Goal: Information Seeking & Learning: Learn about a topic

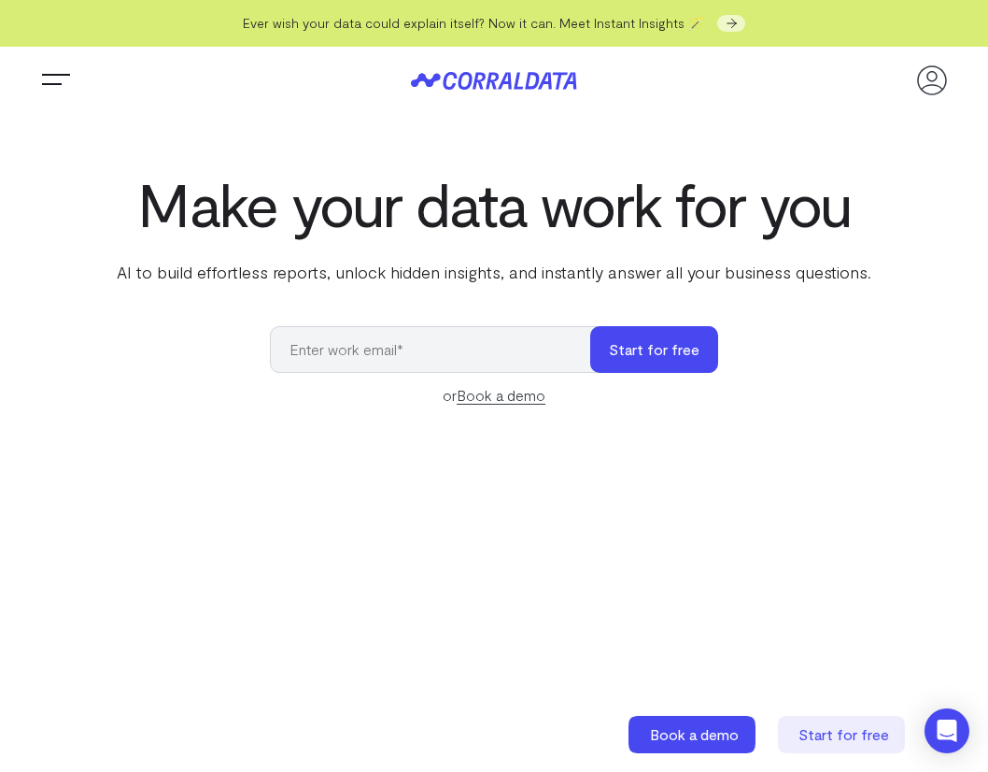
scroll to position [65, 0]
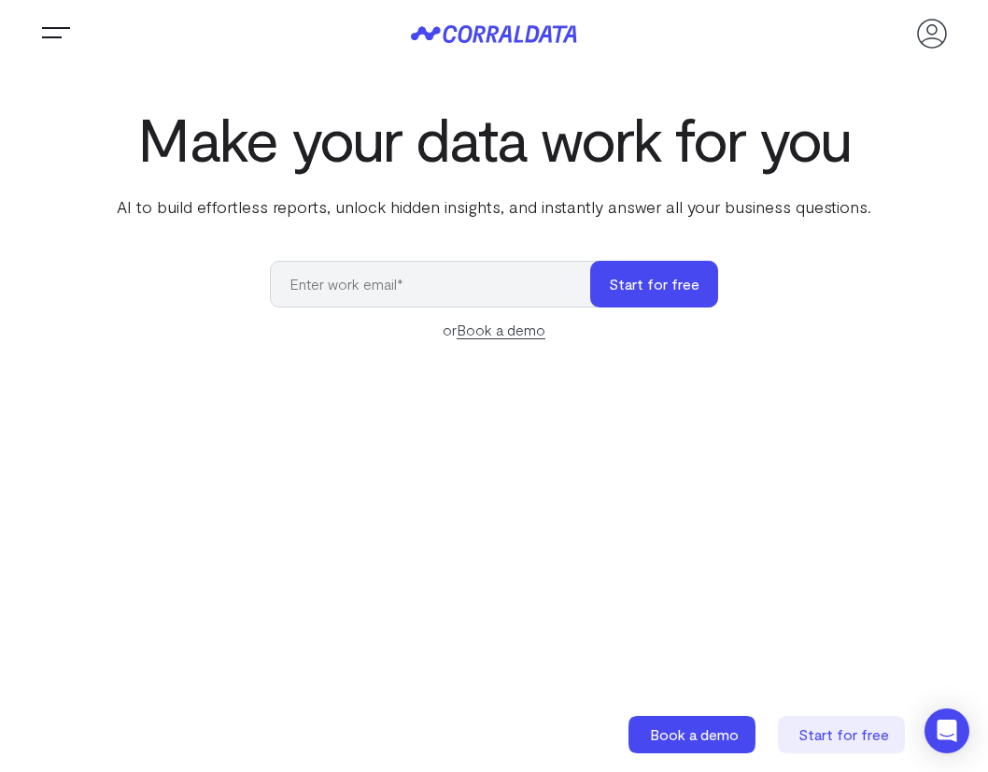
click at [50, 35] on span "Trigger Menu" at bounding box center [55, 35] width 37 height 2
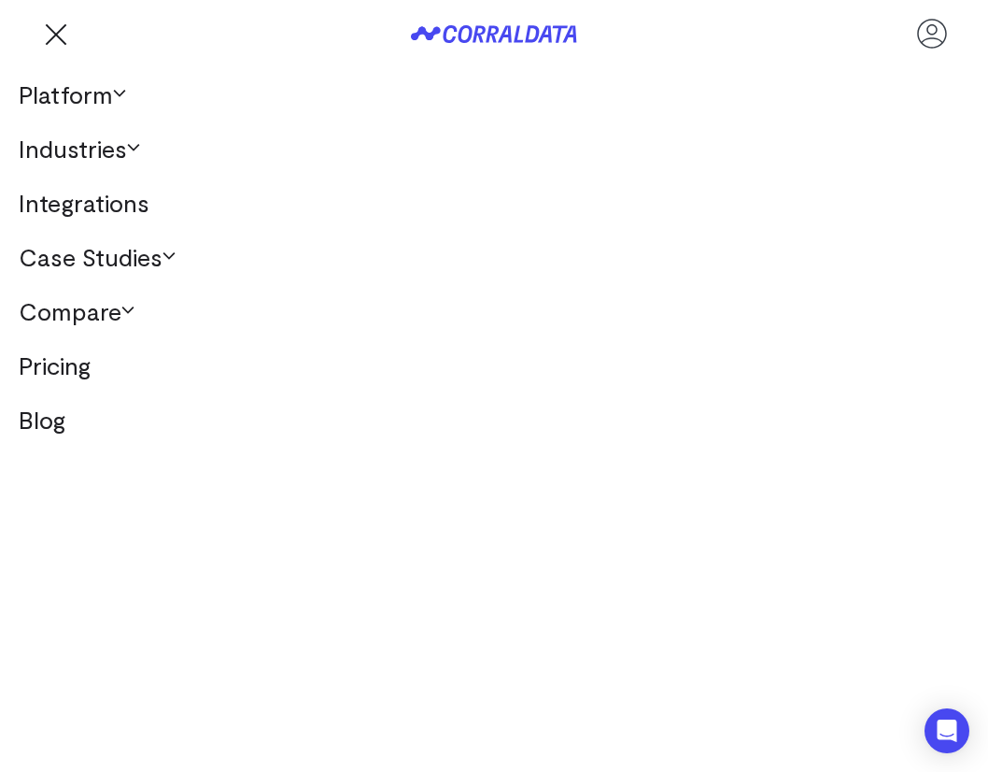
click at [106, 156] on link "Industries" at bounding box center [494, 148] width 988 height 54
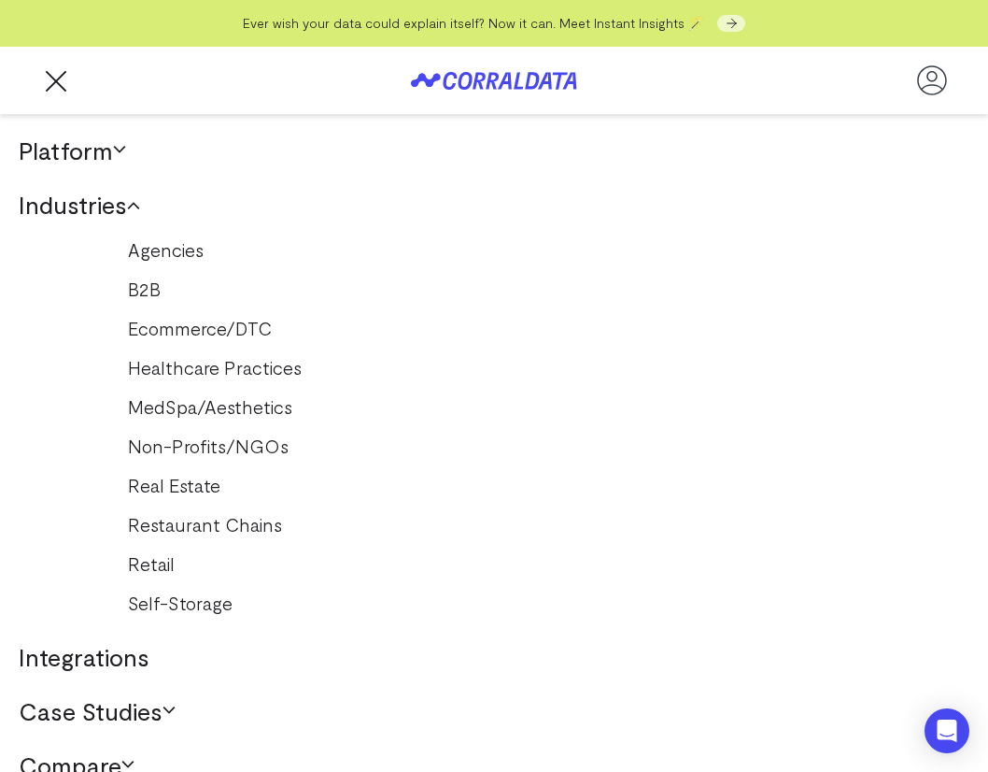
click at [57, 72] on button "Trigger Menu" at bounding box center [55, 80] width 37 height 37
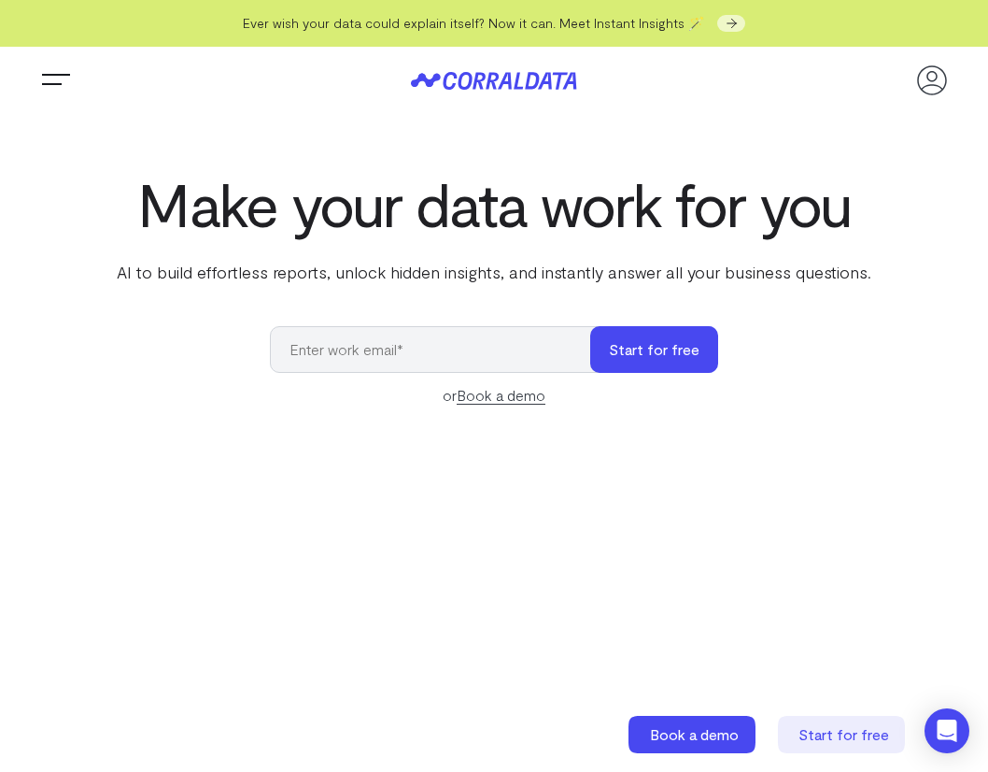
click at [46, 59] on header "Platform AI Reporting Use AI to effortlessly answer any business questions from…" at bounding box center [494, 80] width 914 height 67
click at [45, 79] on button "Trigger Menu" at bounding box center [55, 80] width 37 height 37
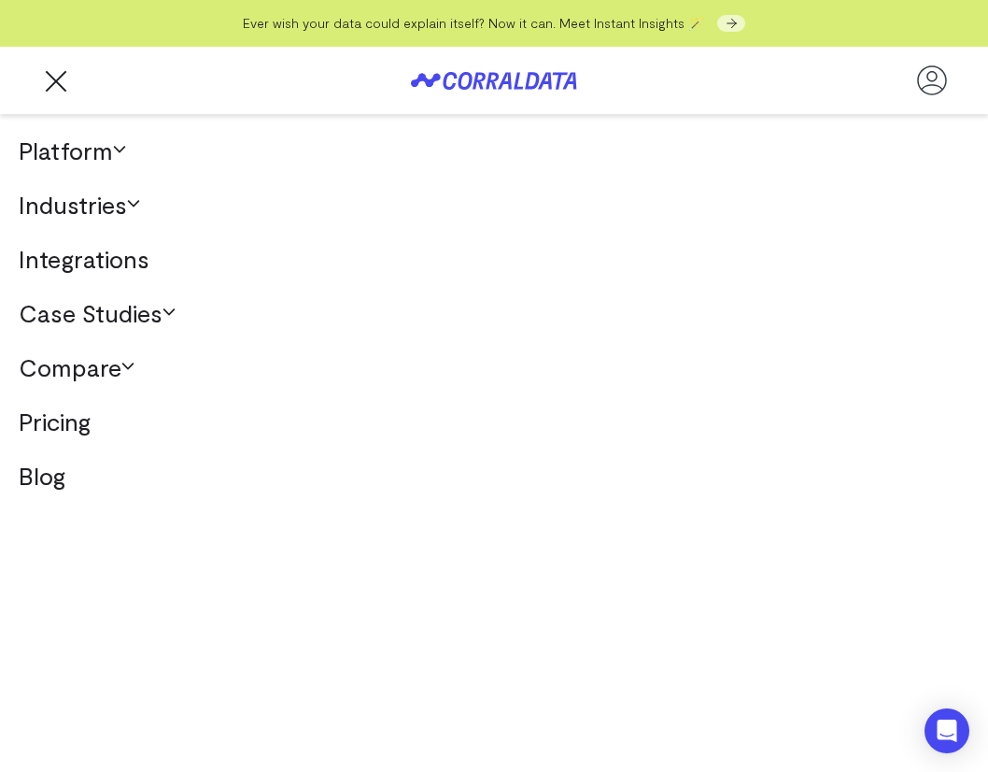
click at [139, 260] on link "Integrations" at bounding box center [494, 259] width 988 height 54
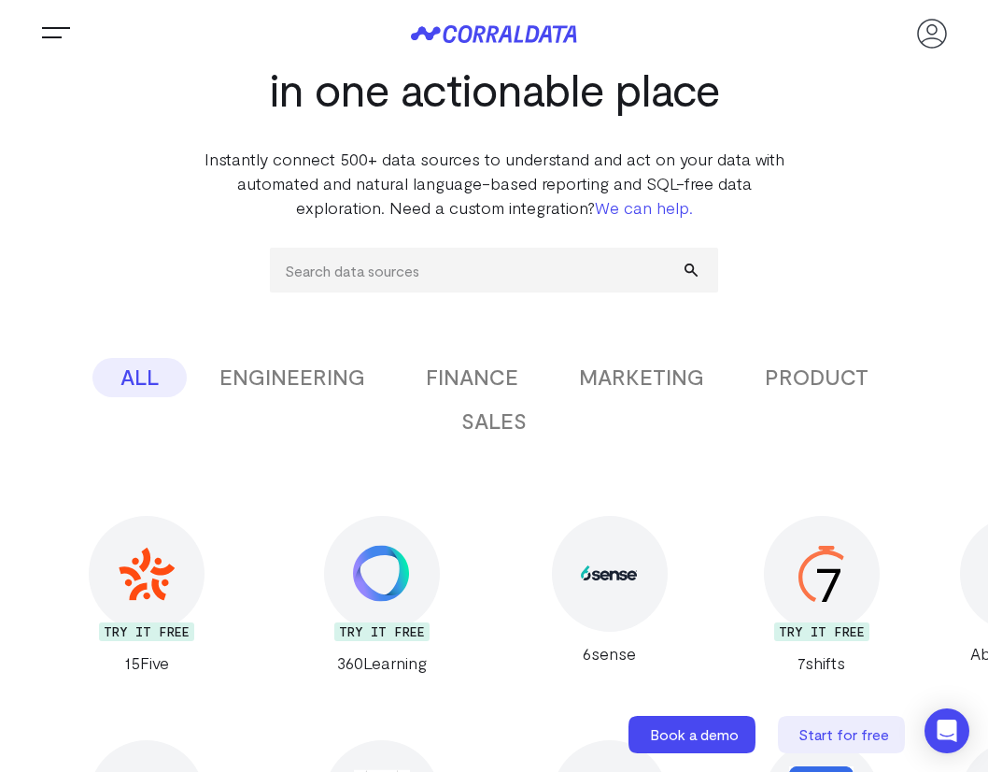
scroll to position [144, 0]
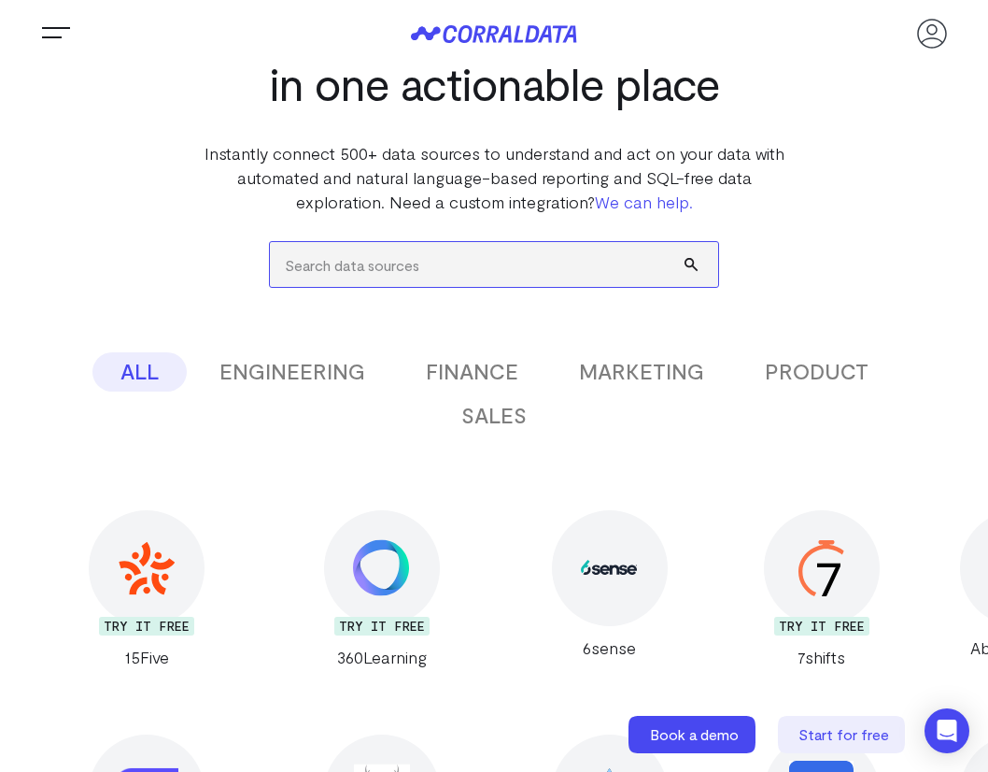
click at [430, 263] on input "search" at bounding box center [494, 264] width 448 height 45
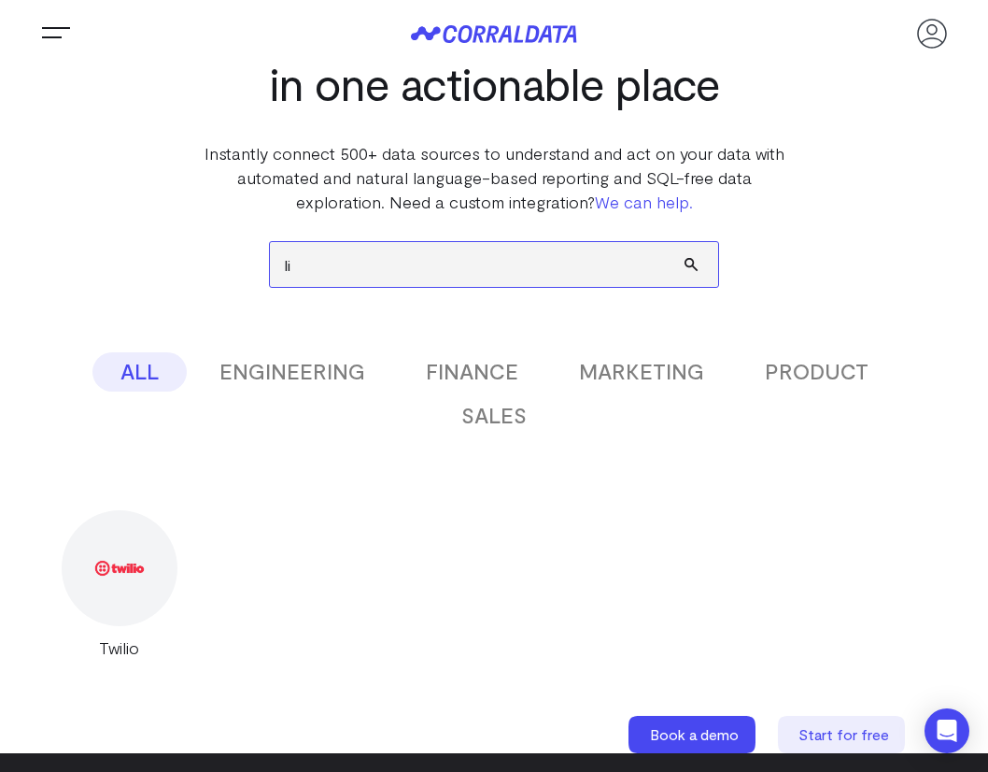
type input "l"
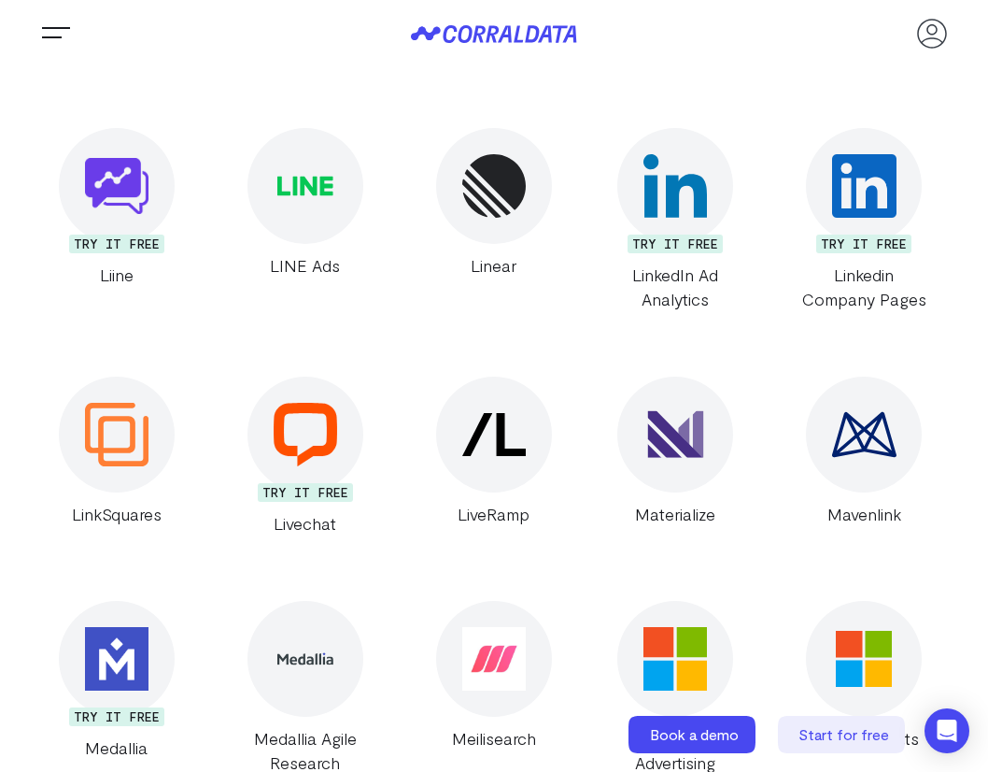
scroll to position [1545, 0]
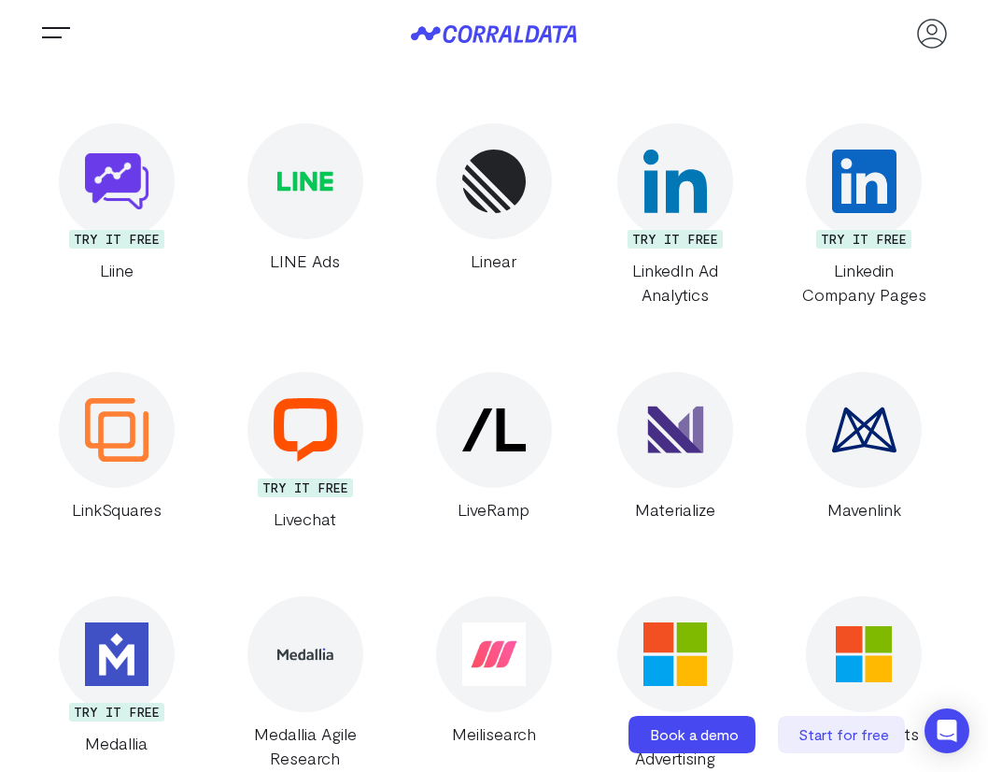
type input "LI"
click at [100, 268] on div "Liine" at bounding box center [116, 270] width 158 height 24
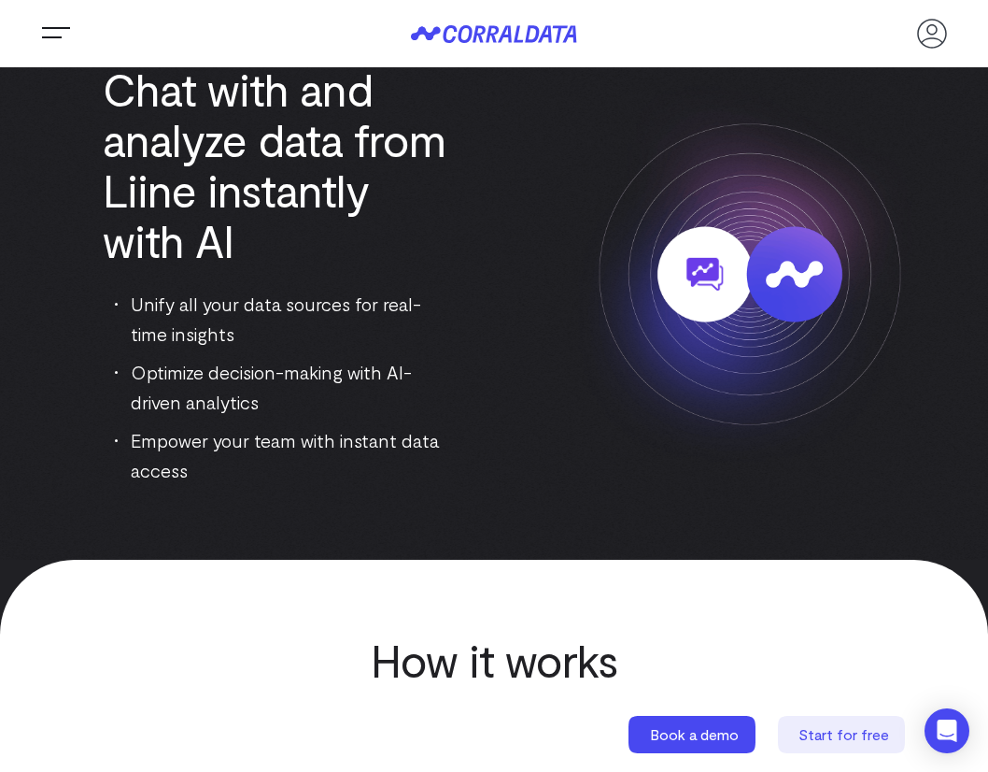
scroll to position [131, 0]
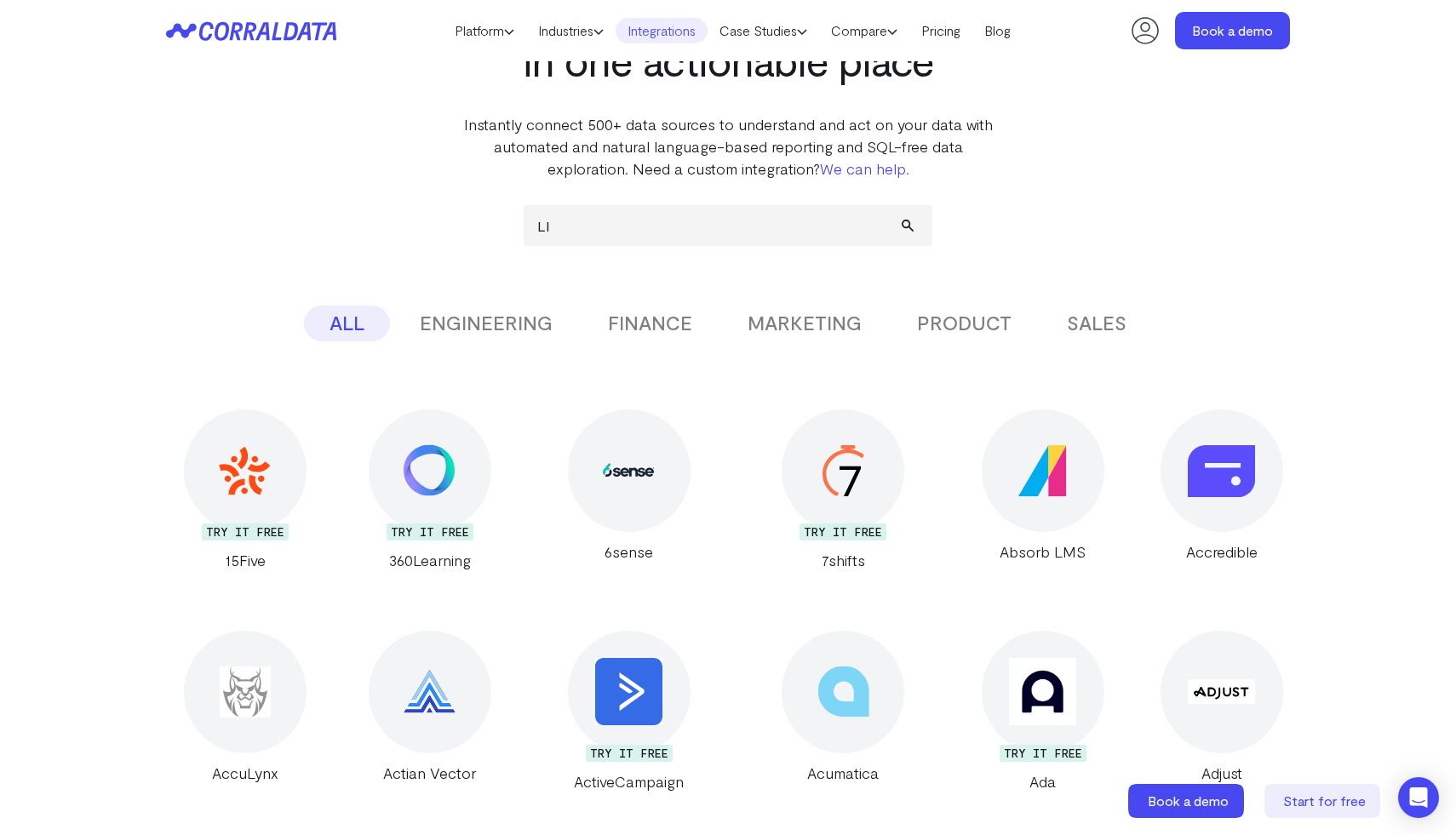
scroll to position [138, 0]
click at [495, 324] on button "ENGINEERING" at bounding box center [487, 322] width 184 height 36
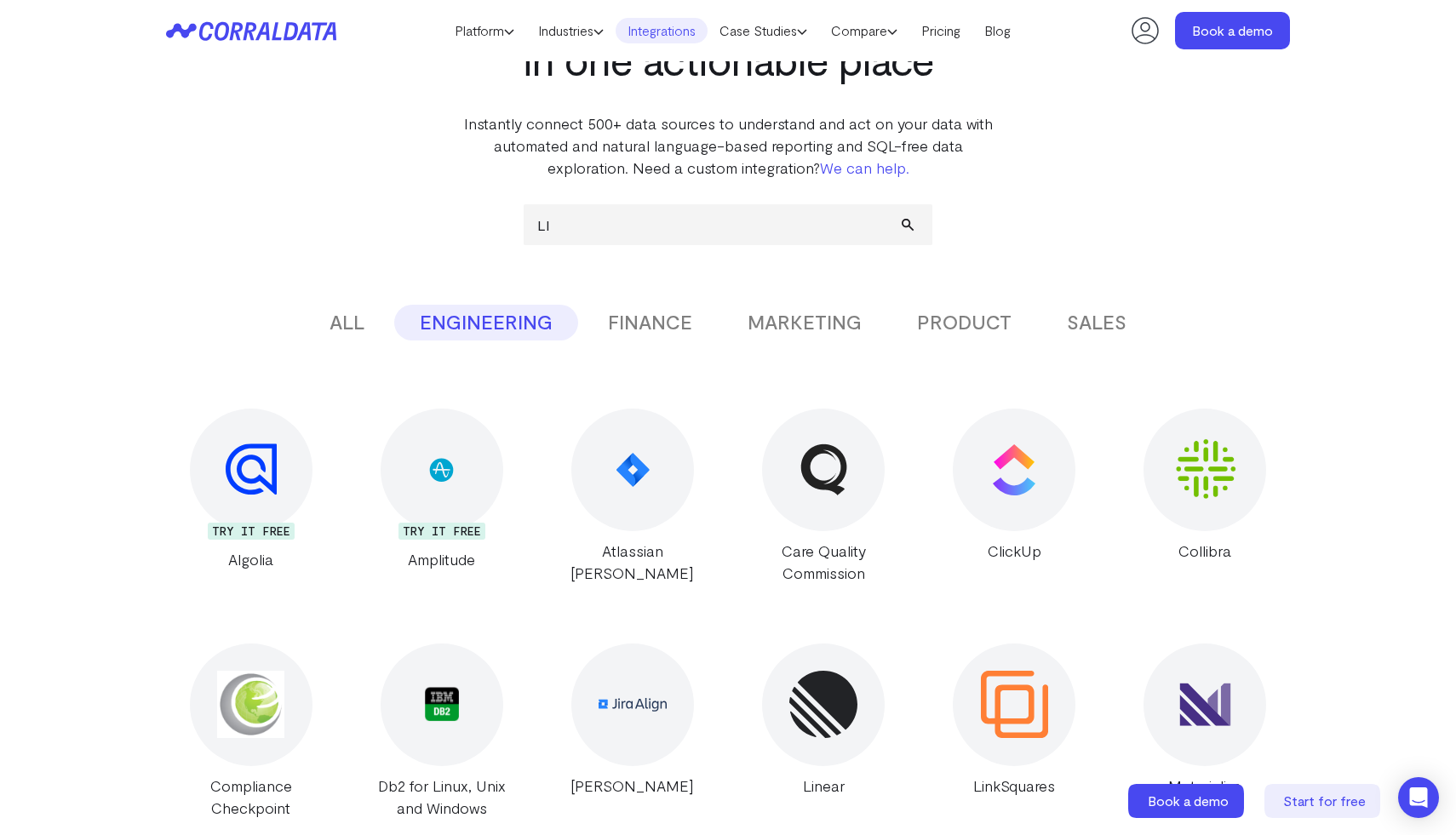
click at [650, 327] on button "FINANCE" at bounding box center [650, 322] width 136 height 36
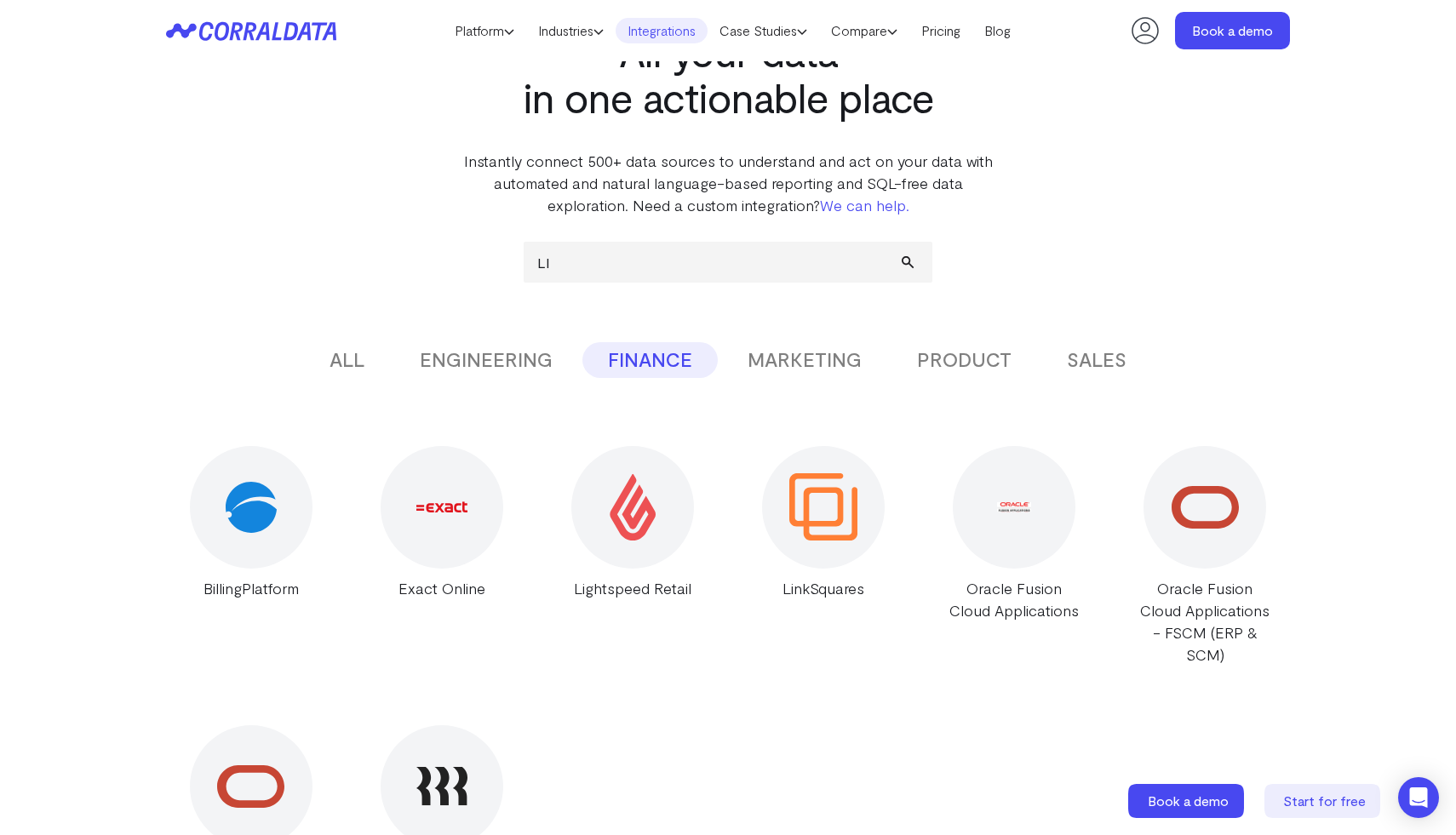
scroll to position [95, 0]
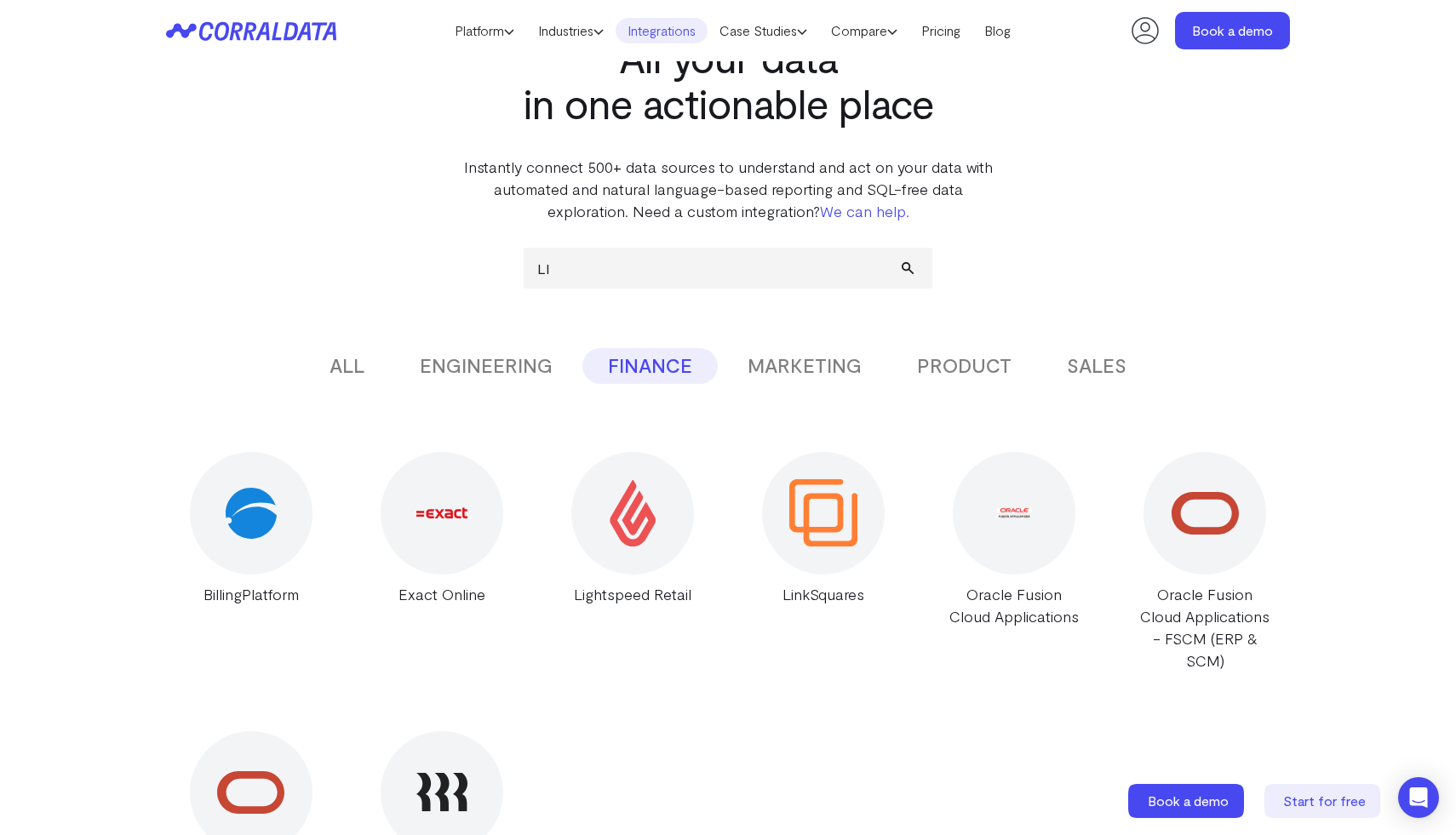
click at [899, 370] on button "PRODUCT" at bounding box center [964, 366] width 146 height 36
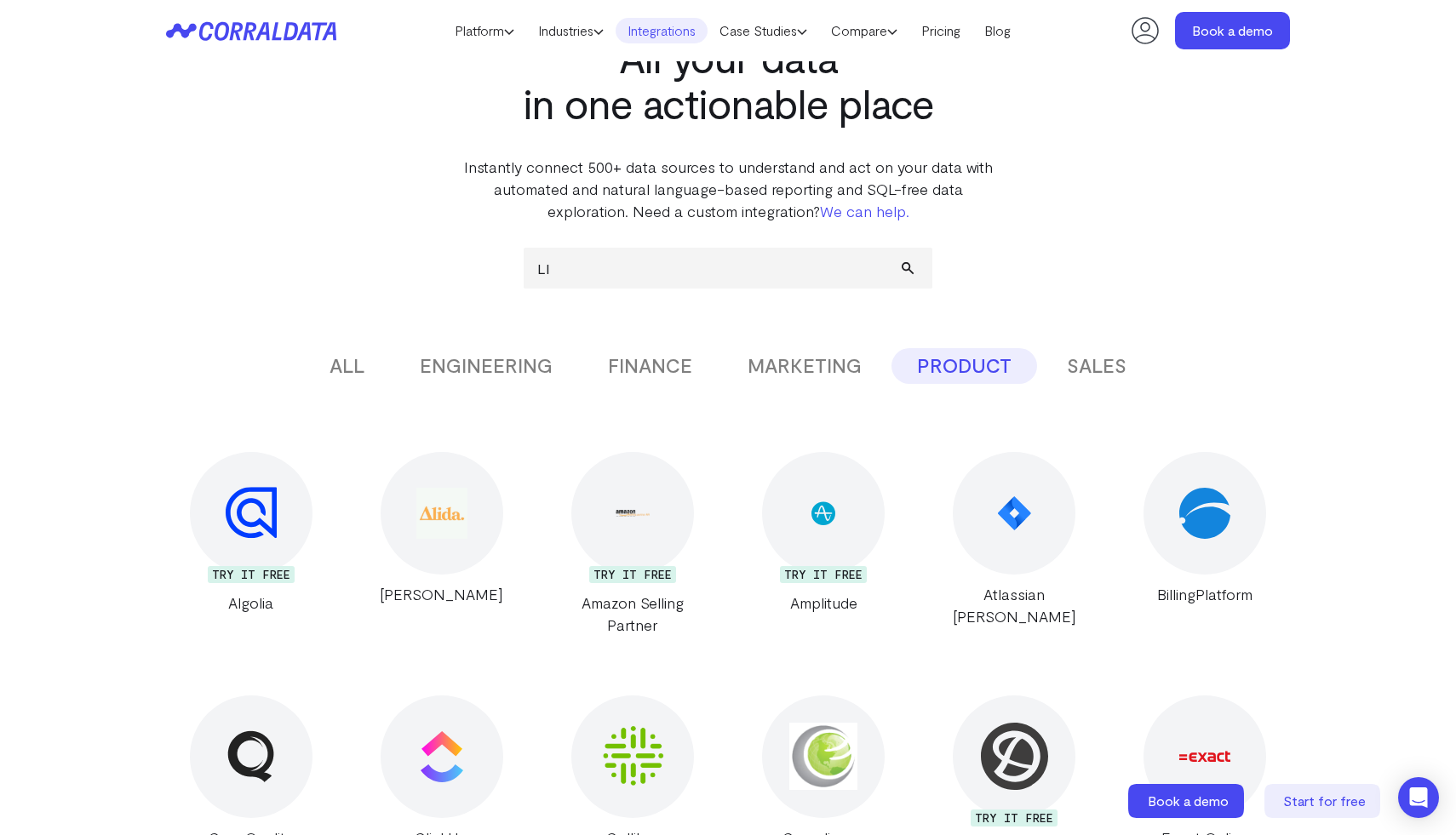
click at [899, 359] on button "SALES" at bounding box center [1096, 366] width 110 height 36
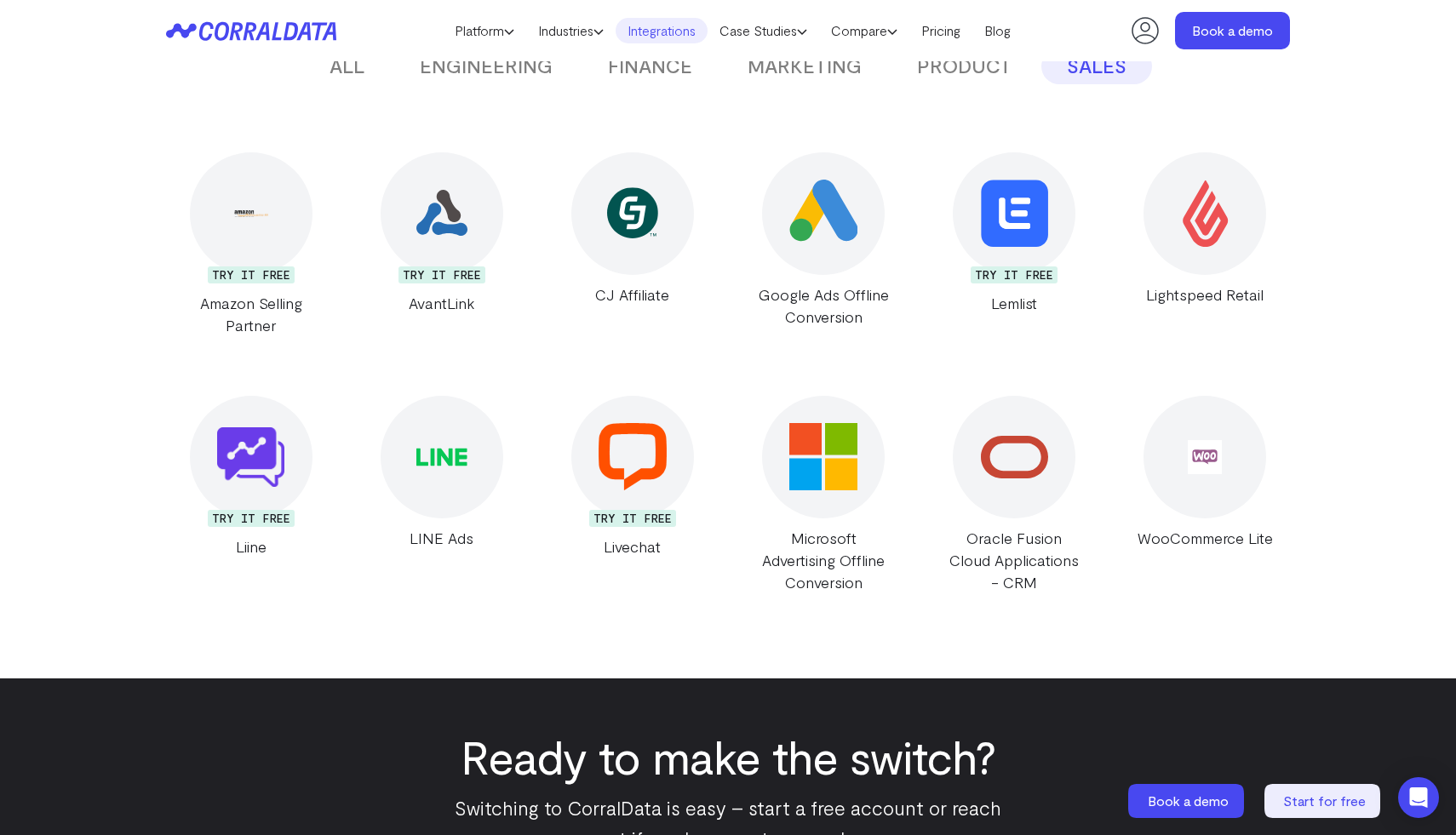
scroll to position [394, 0]
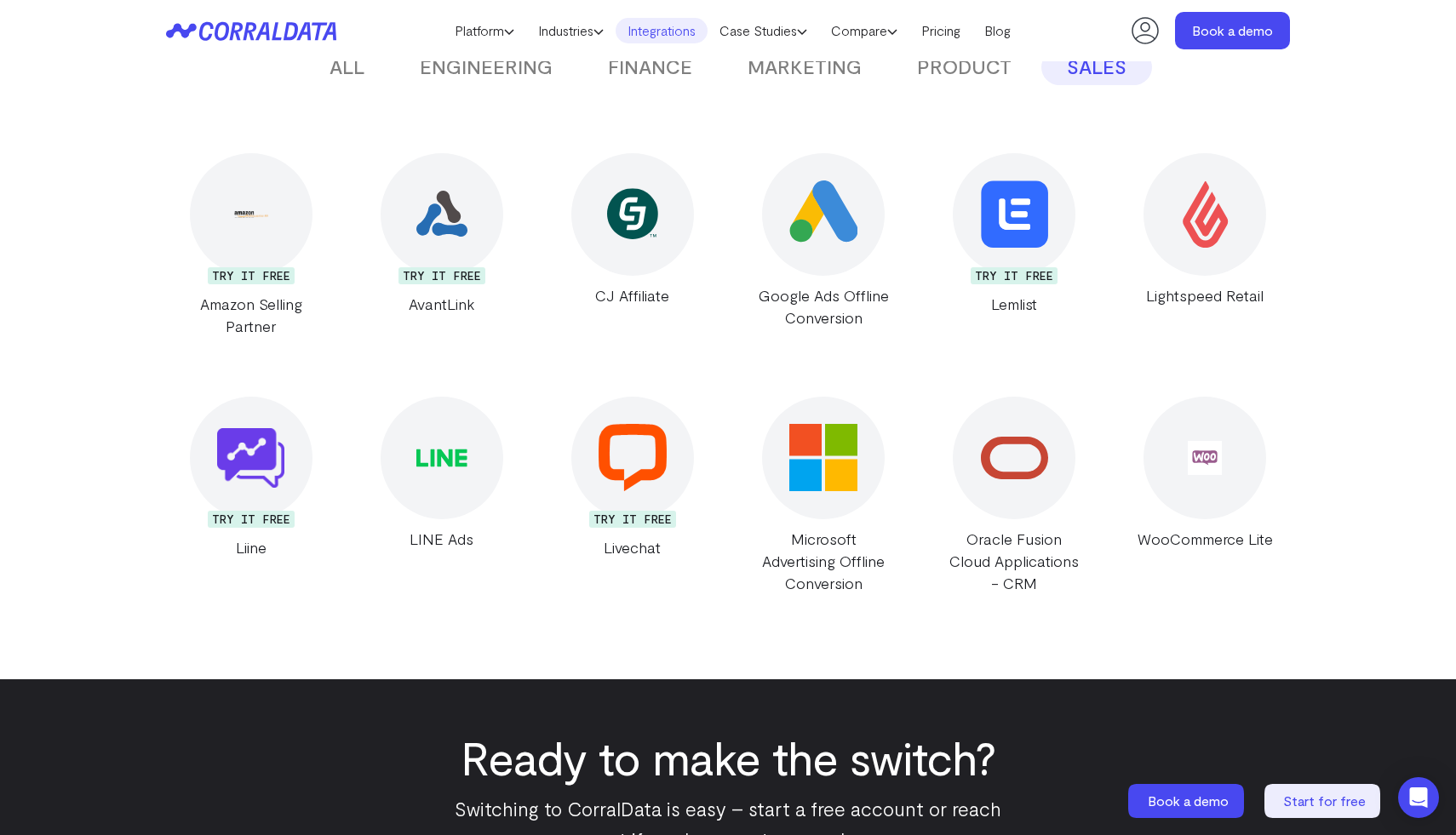
click at [240, 439] on img at bounding box center [251, 458] width 67 height 59
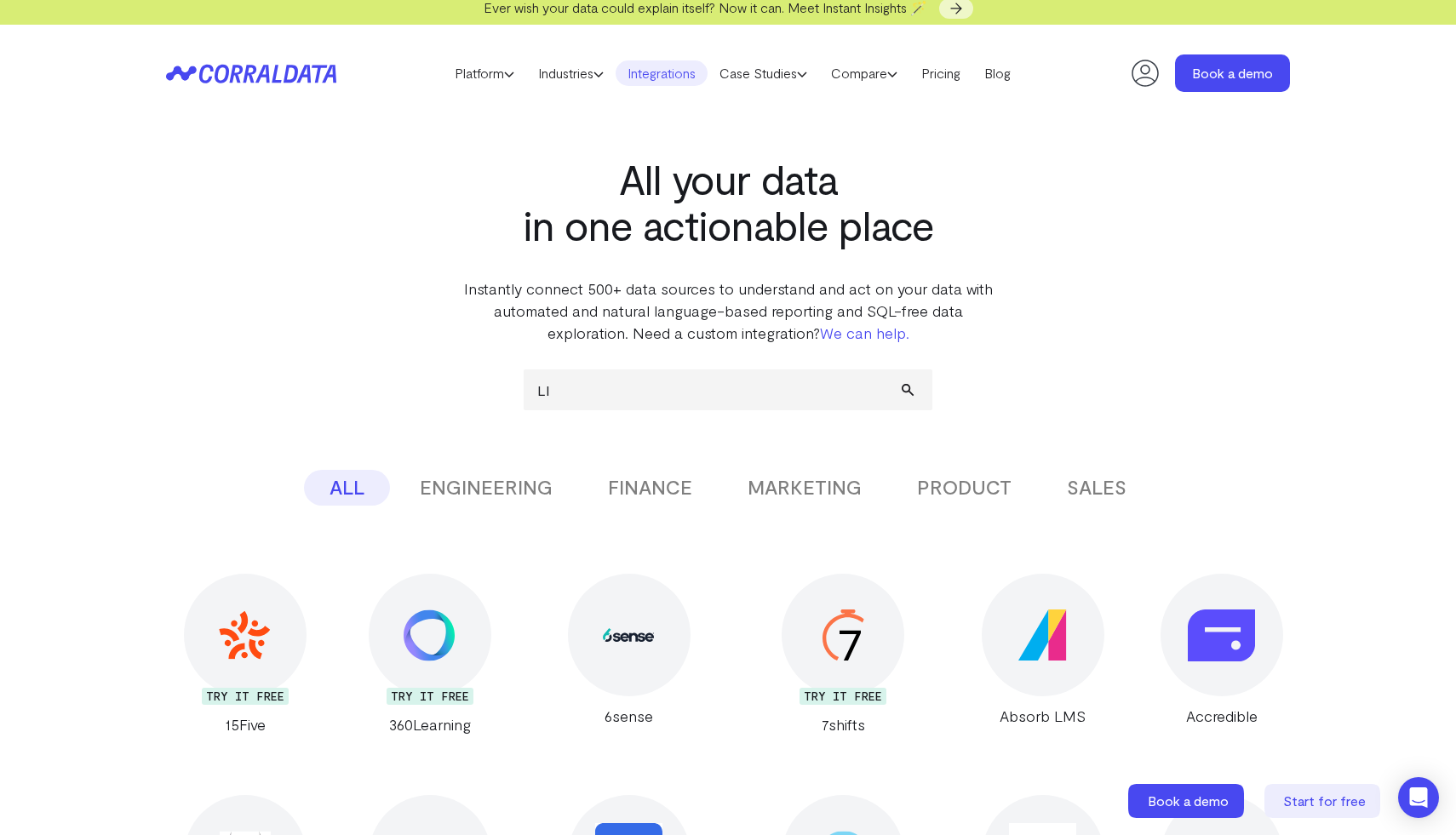
scroll to position [15, 0]
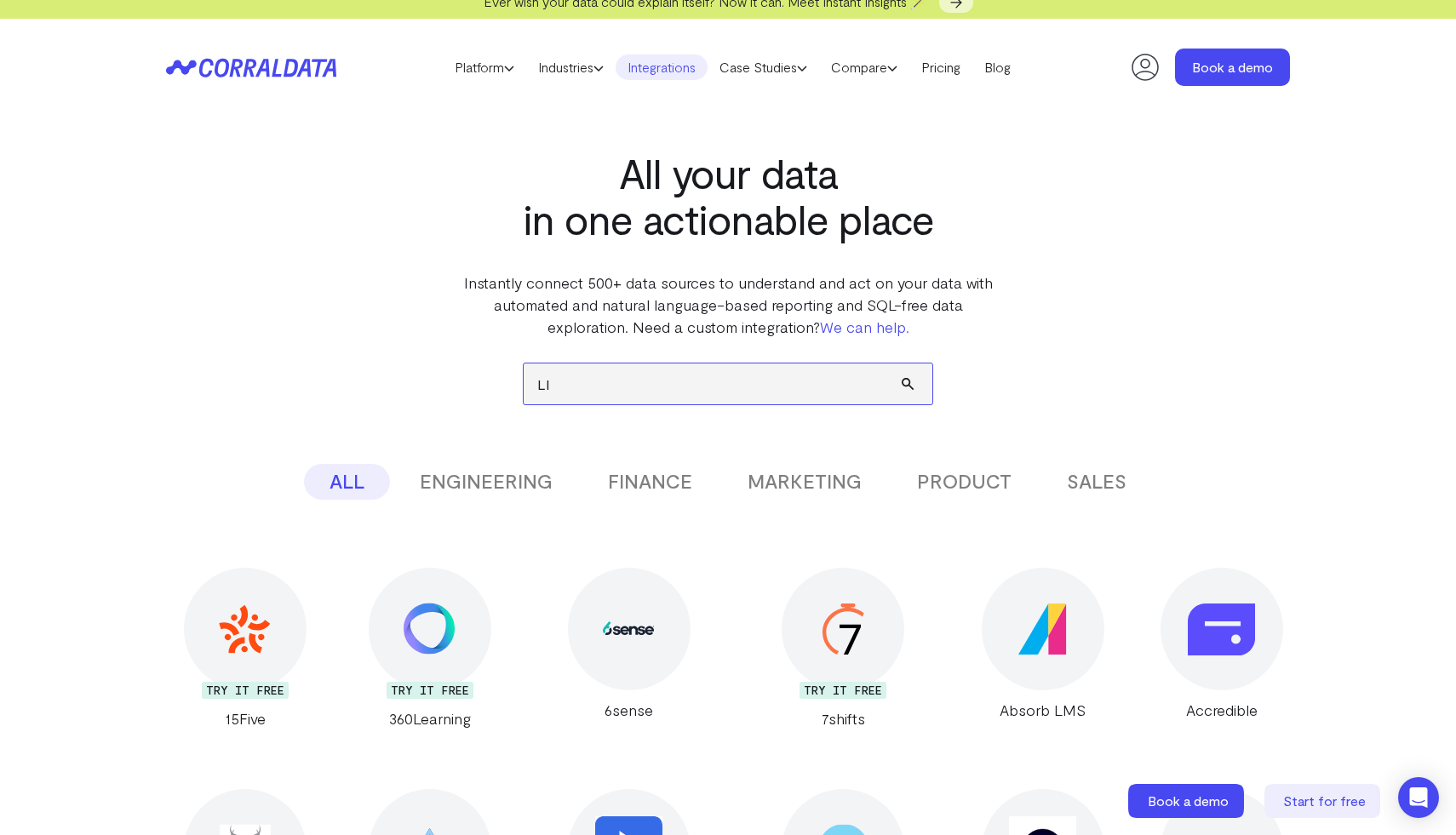
click at [703, 388] on input "LI" at bounding box center [728, 384] width 408 height 41
type input "L"
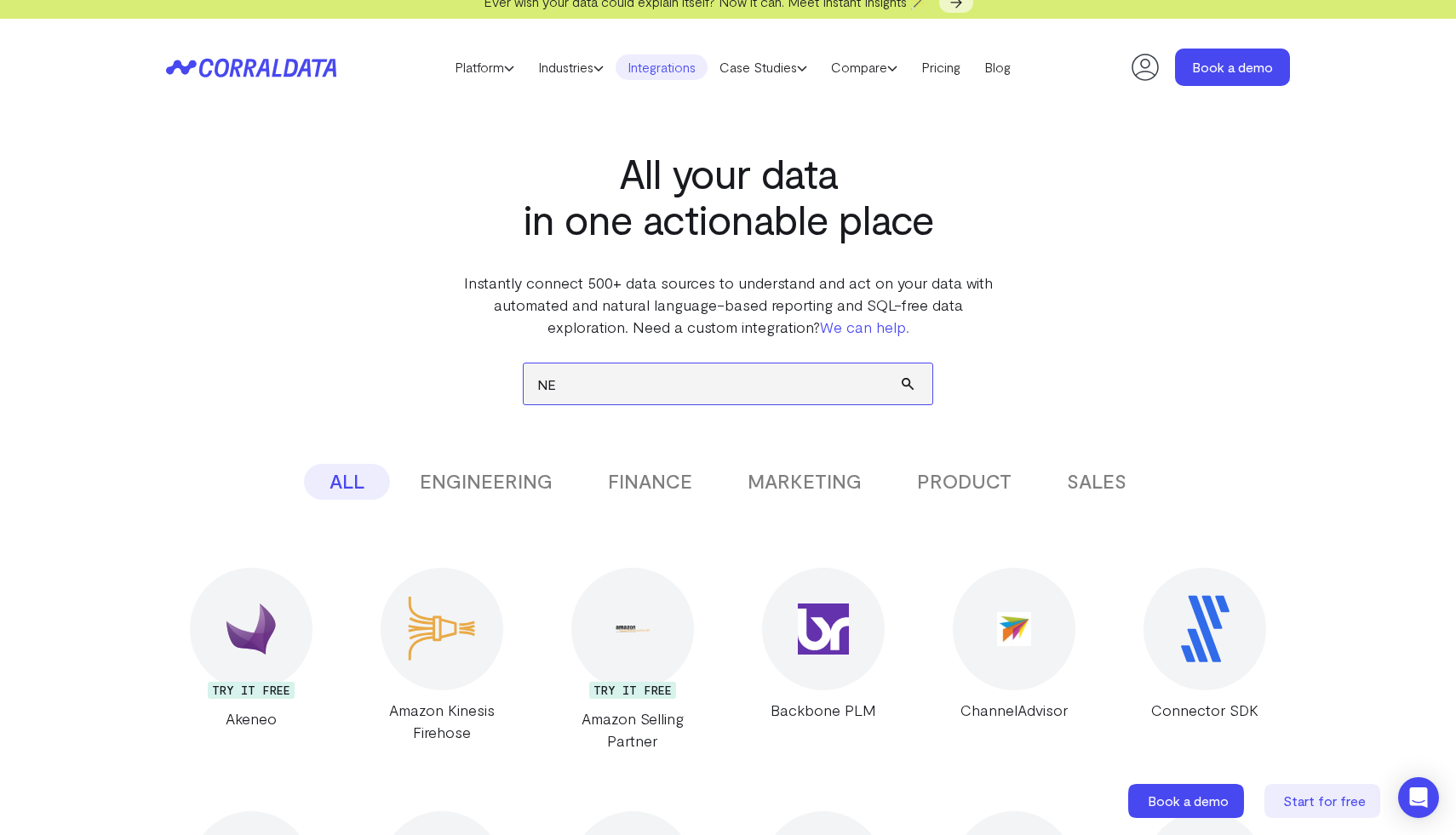
type input "N"
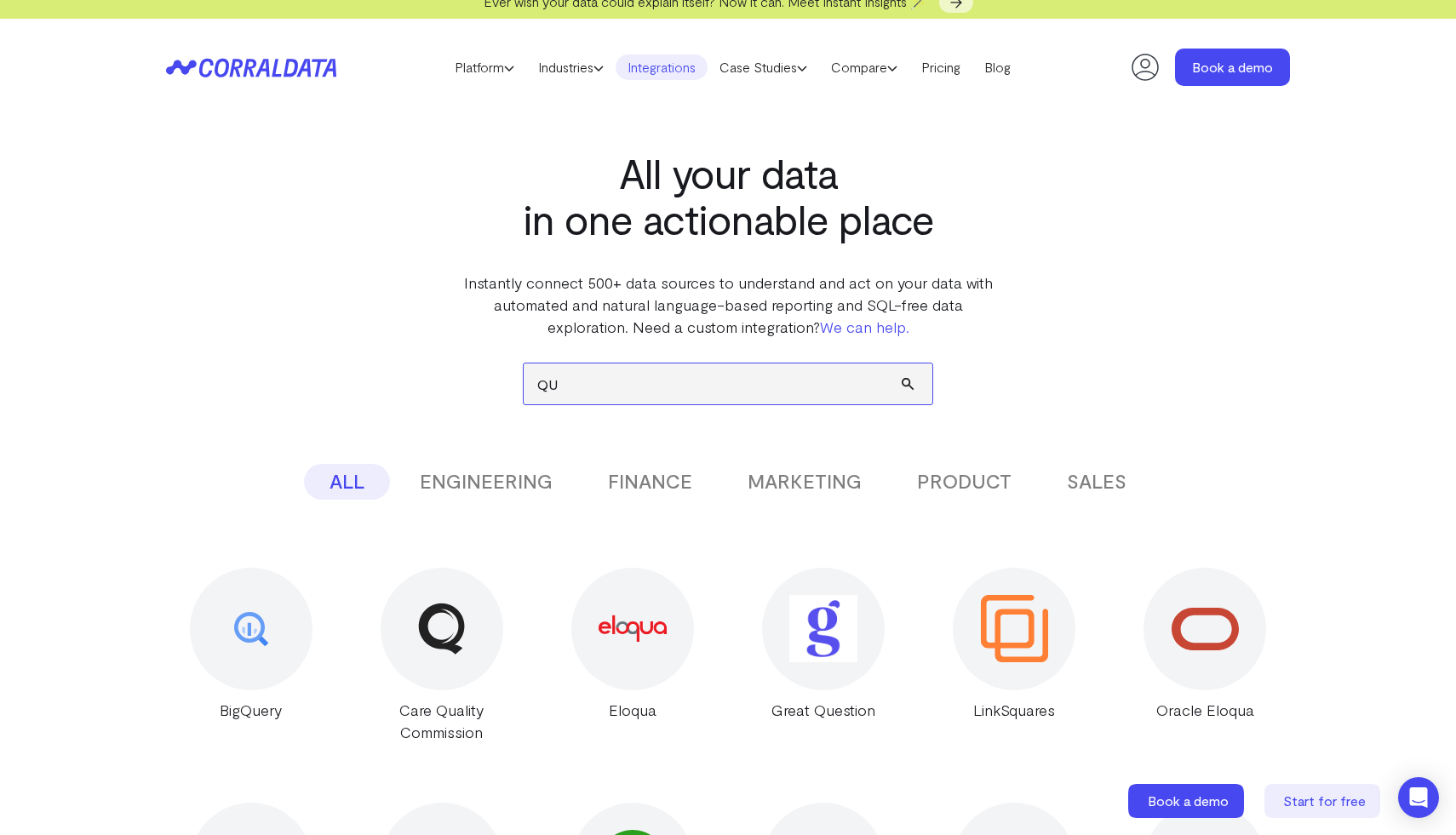
type input "Q"
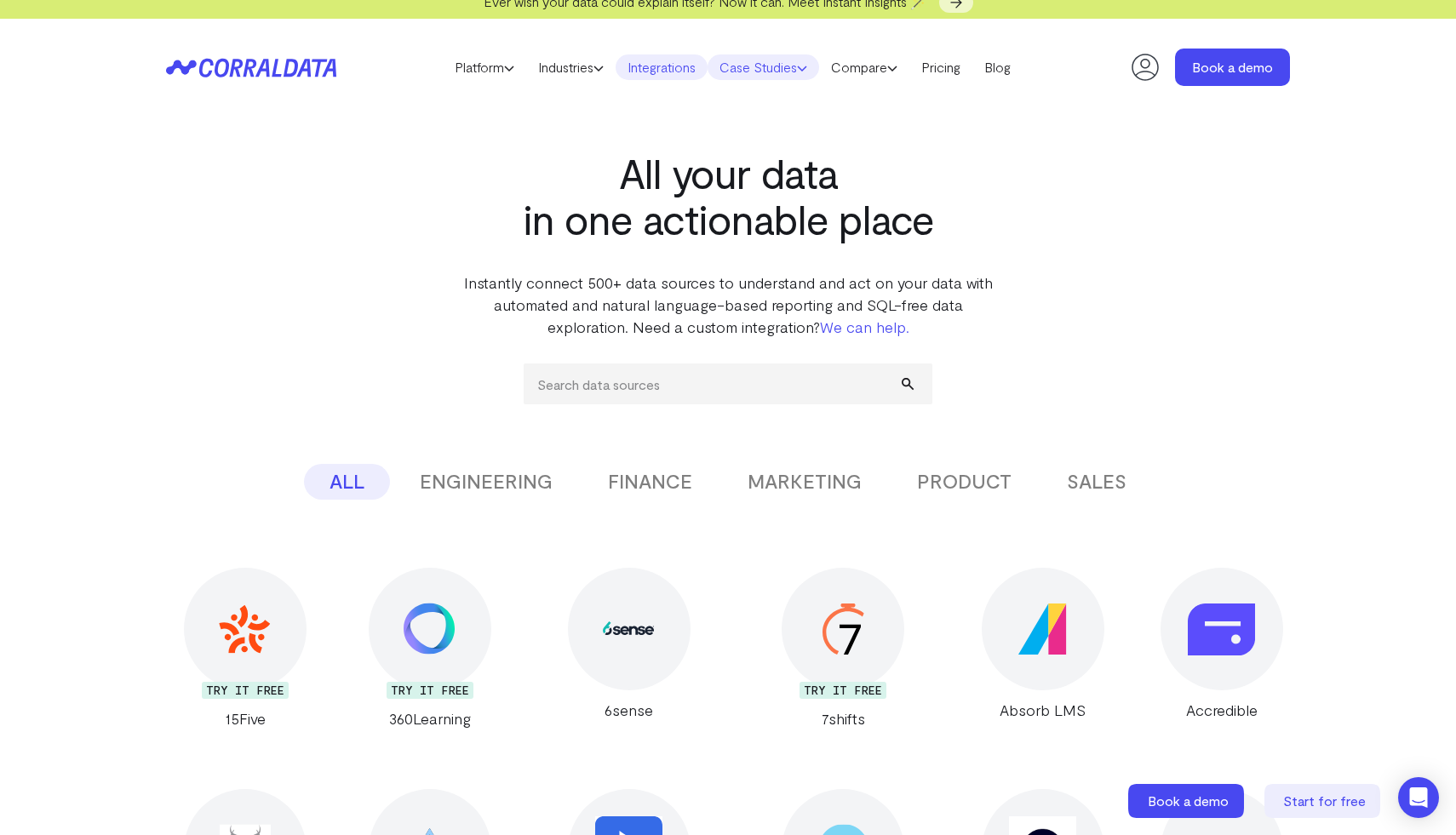
click at [742, 71] on link "Case Studies" at bounding box center [763, 67] width 111 height 26
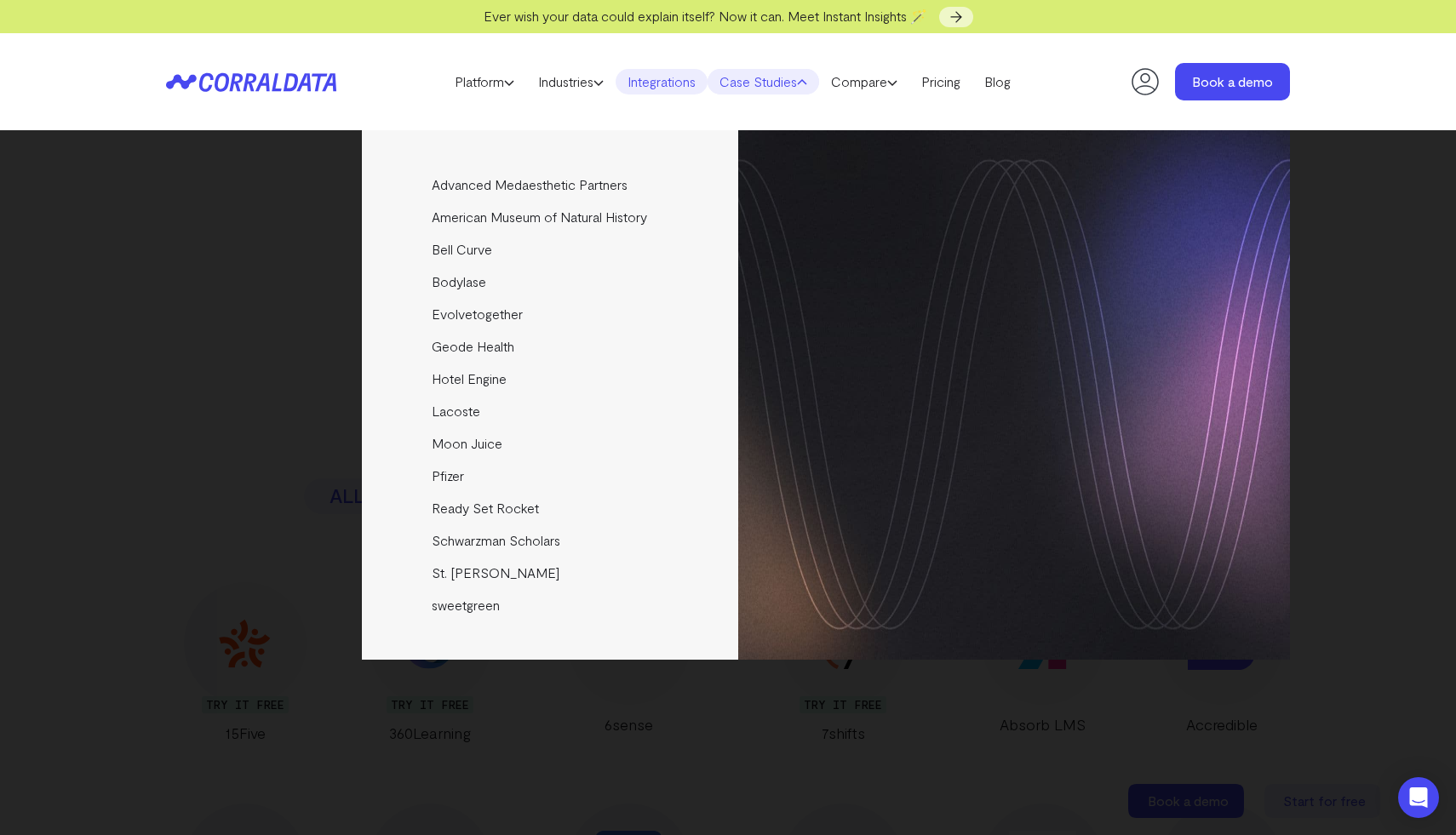
click at [757, 73] on link "Case Studies" at bounding box center [763, 82] width 111 height 26
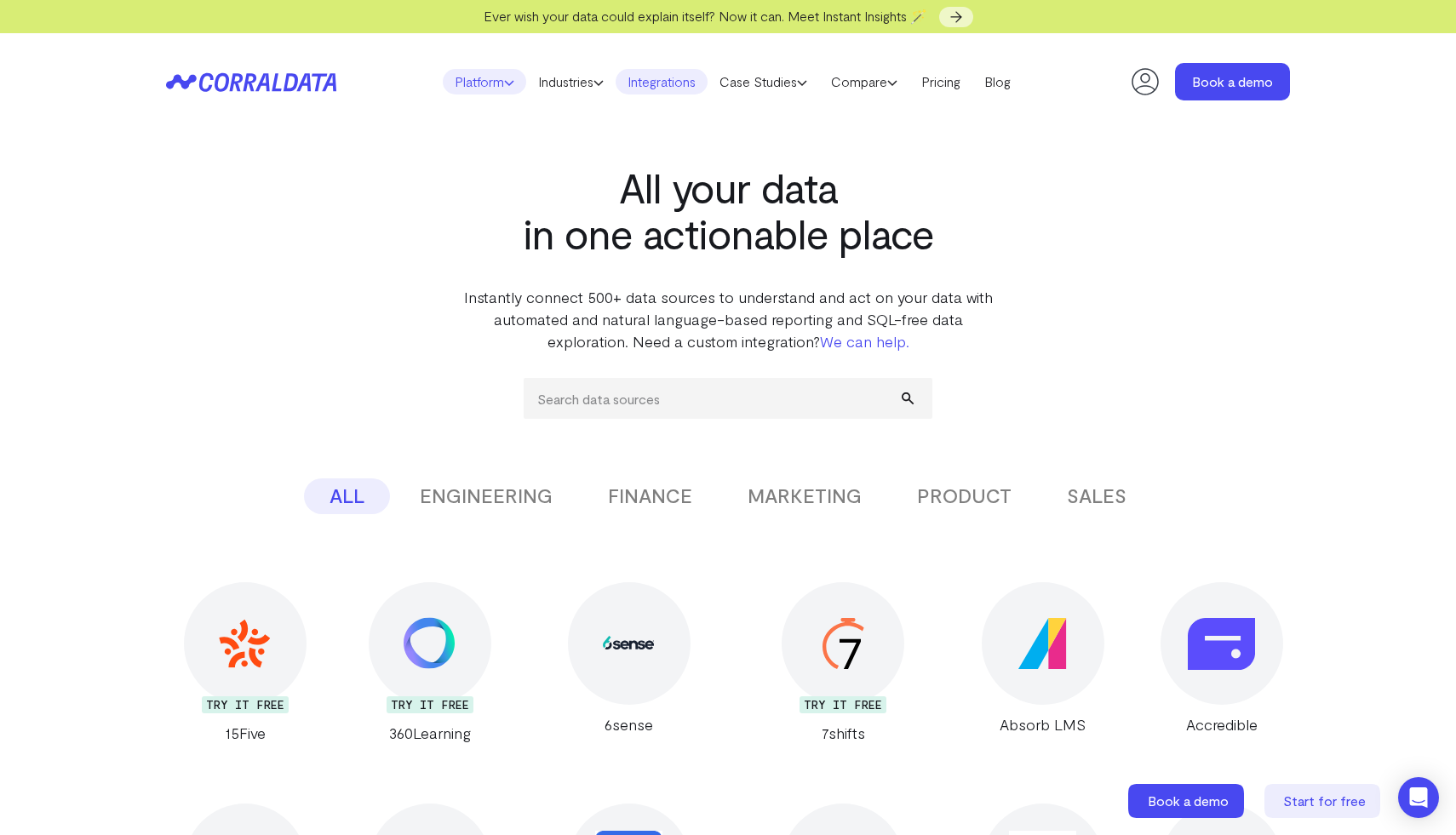
click at [474, 79] on link "Platform" at bounding box center [485, 82] width 84 height 26
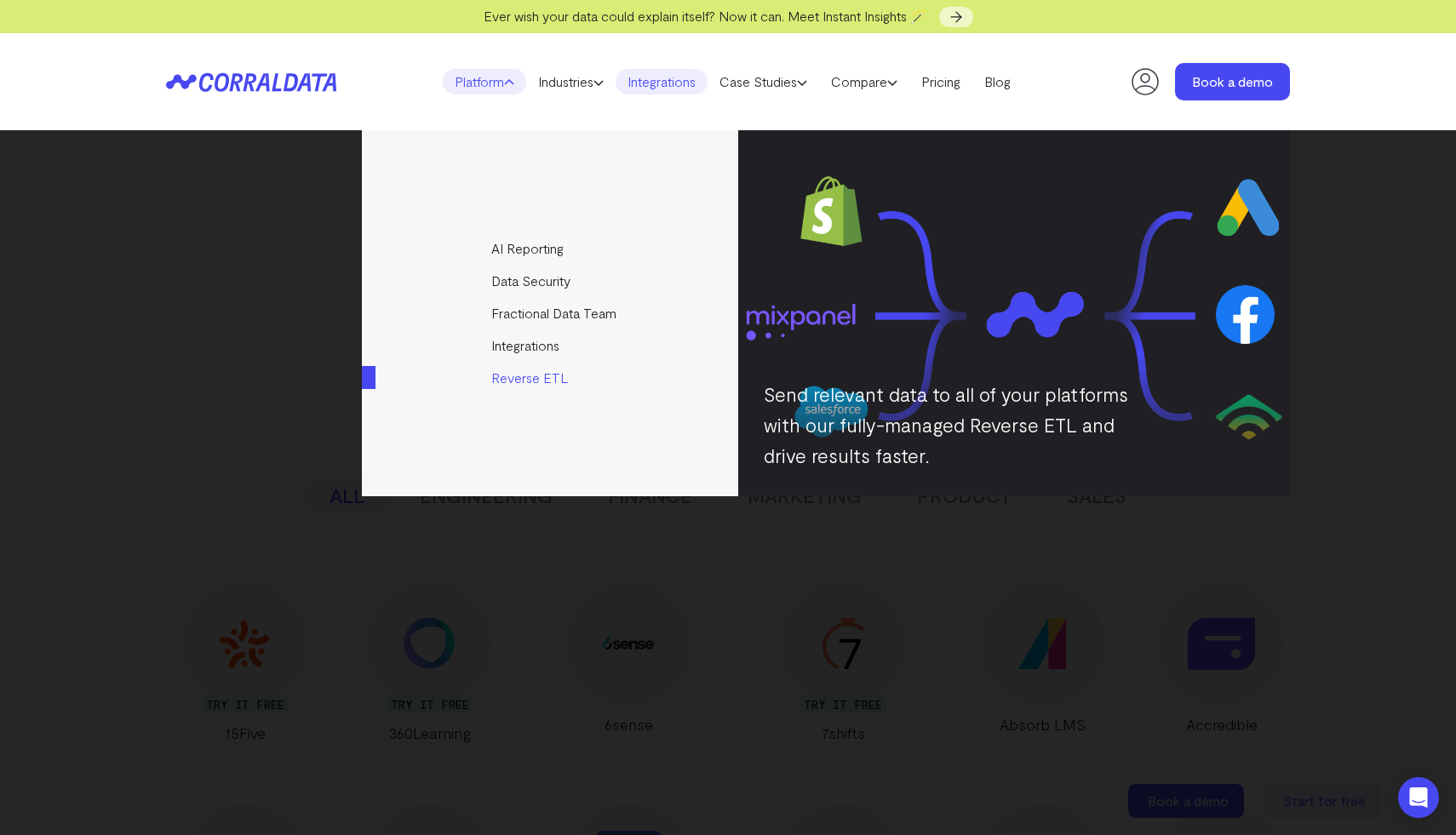
click at [550, 375] on link "Reverse ETL" at bounding box center [551, 378] width 379 height 33
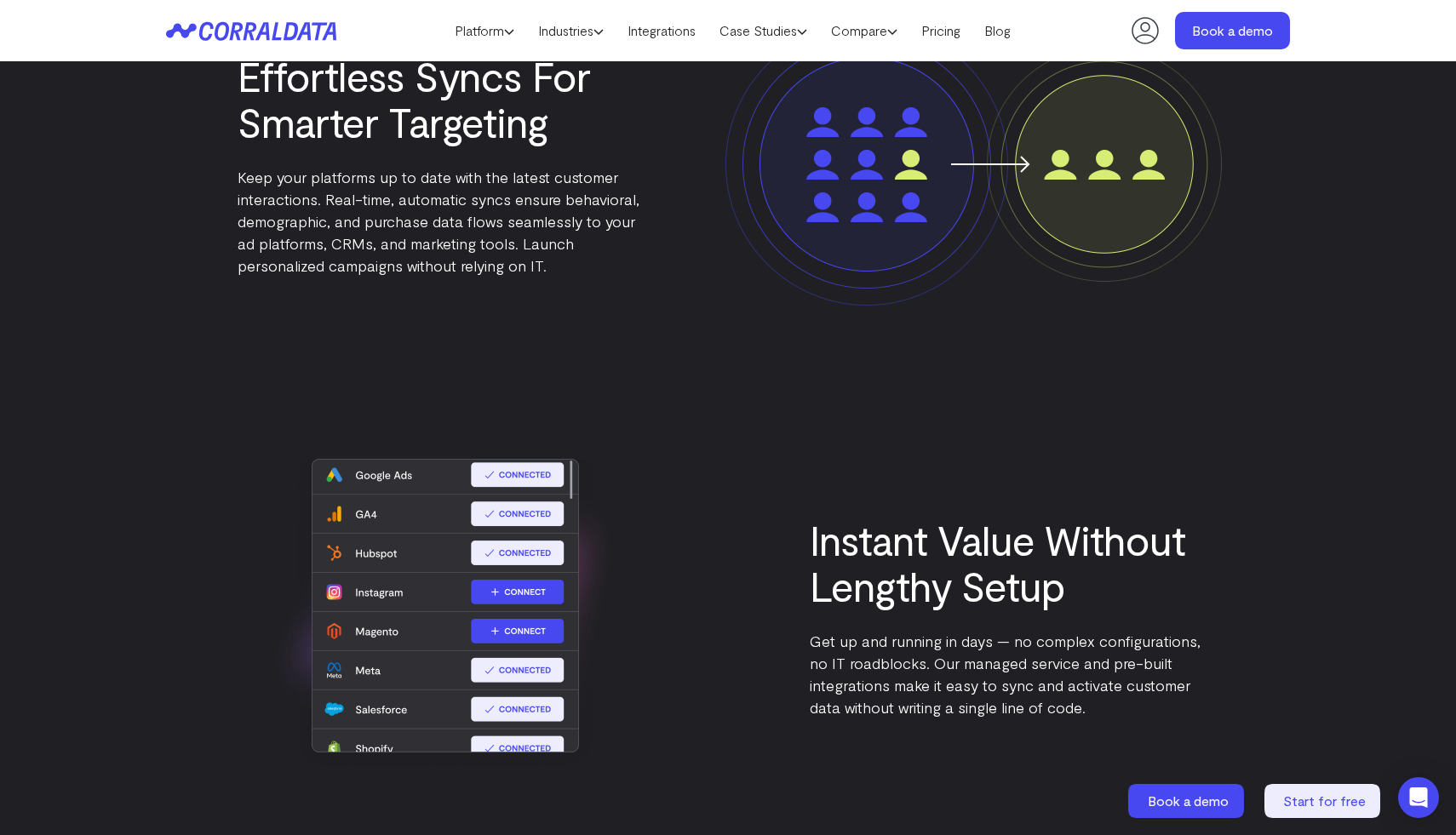
scroll to position [847, 0]
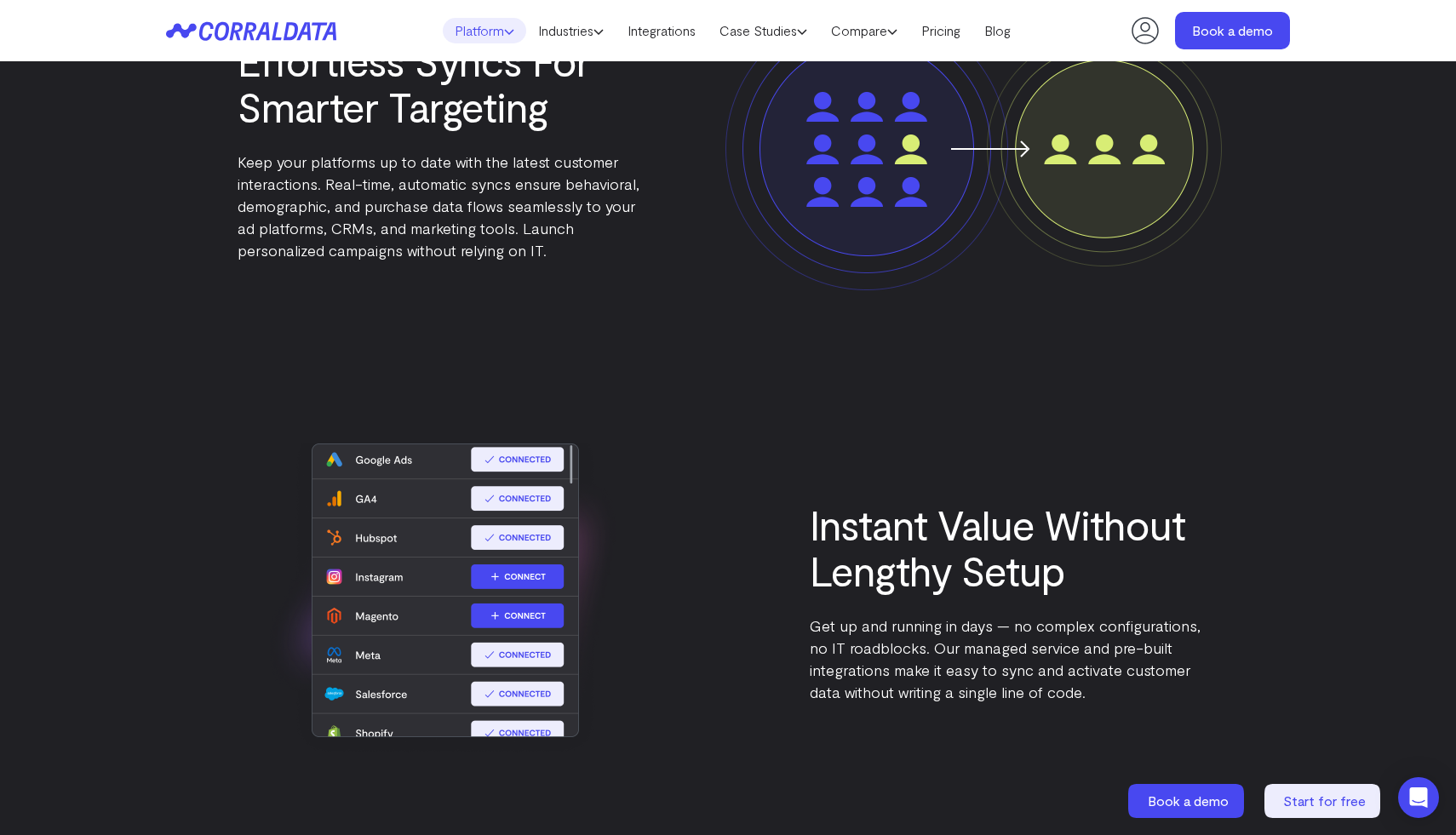
click at [499, 23] on link "Platform" at bounding box center [485, 31] width 84 height 26
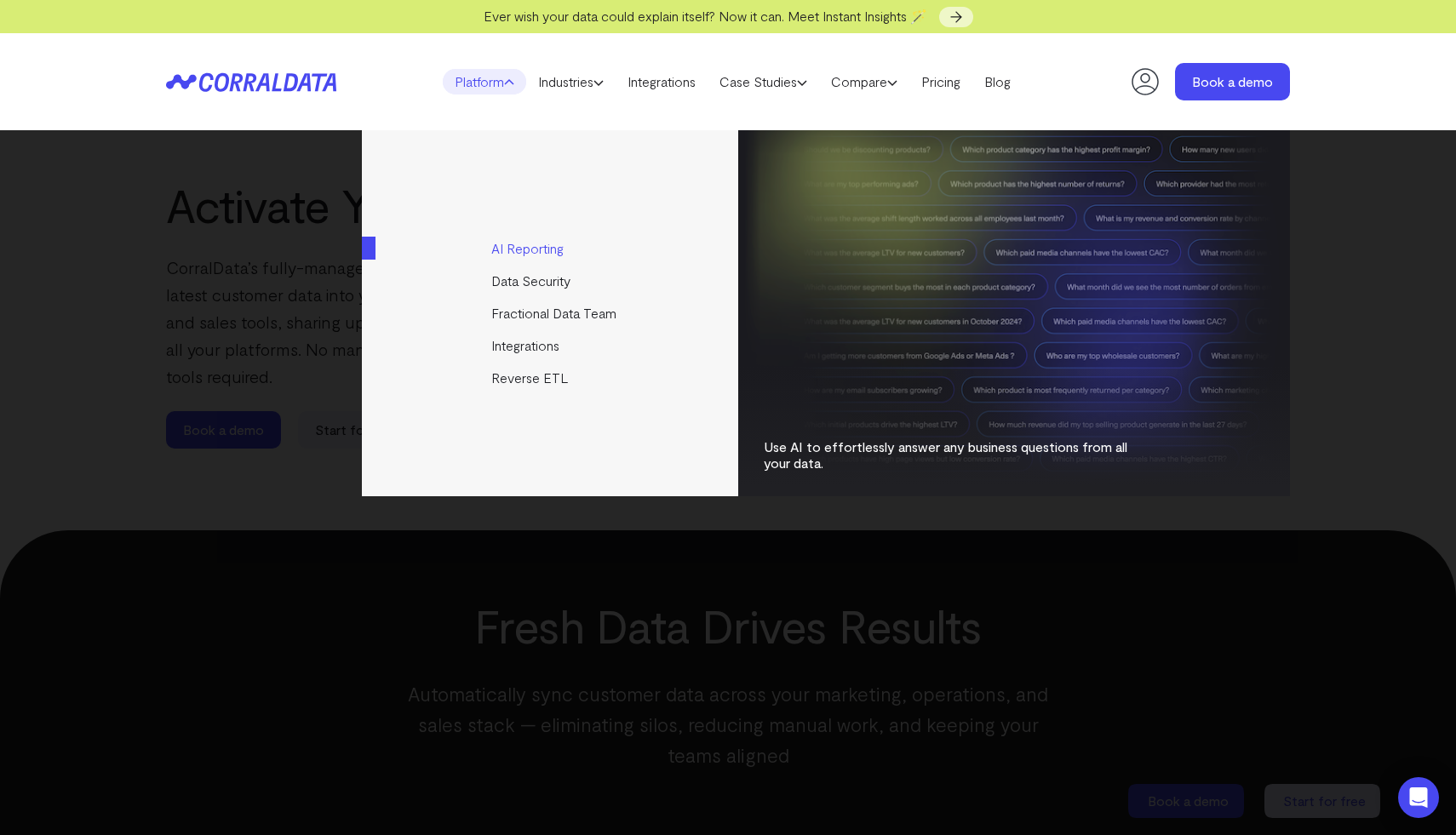
click at [549, 253] on link "AI Reporting" at bounding box center [551, 249] width 379 height 33
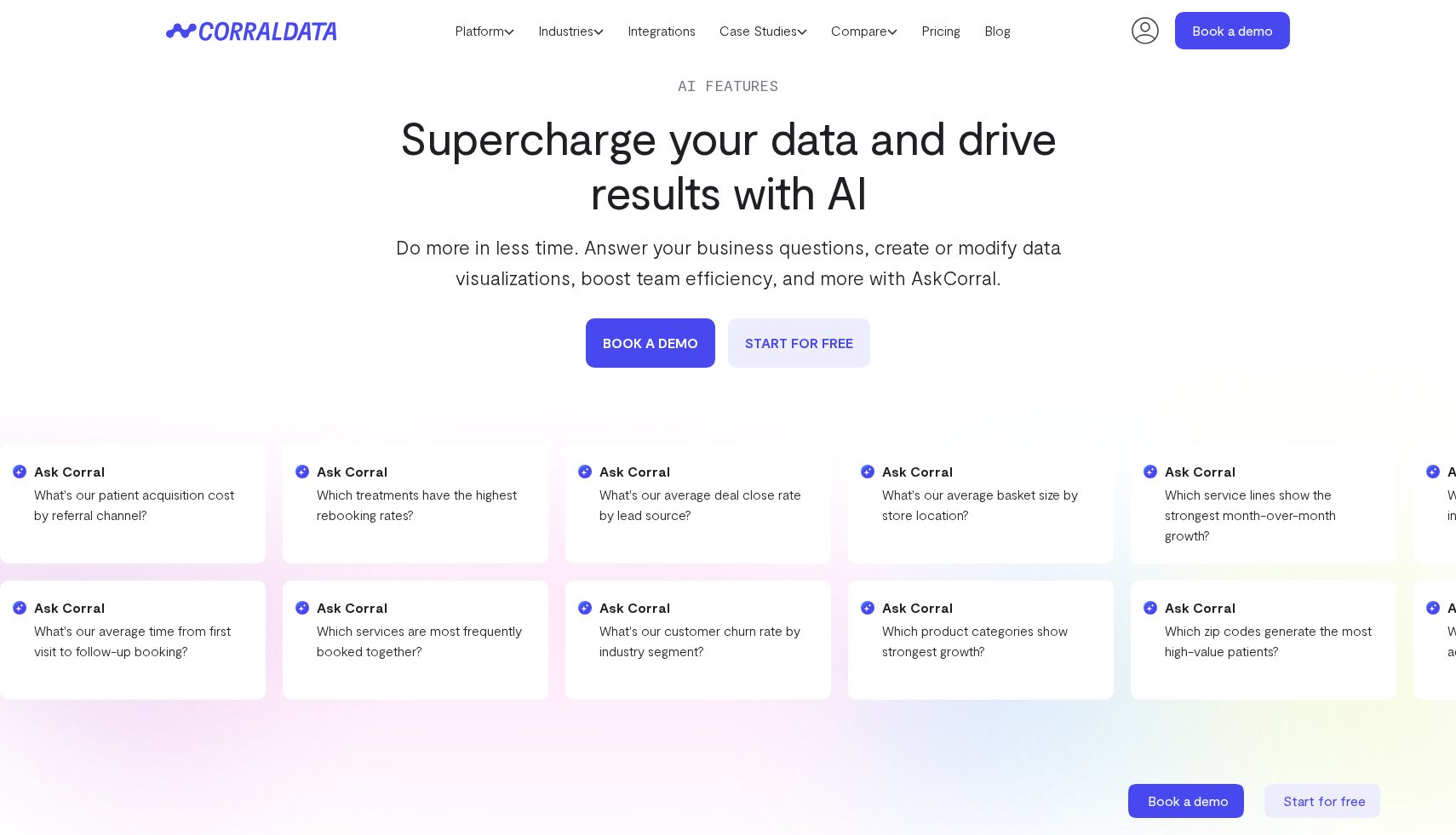
scroll to position [53, 0]
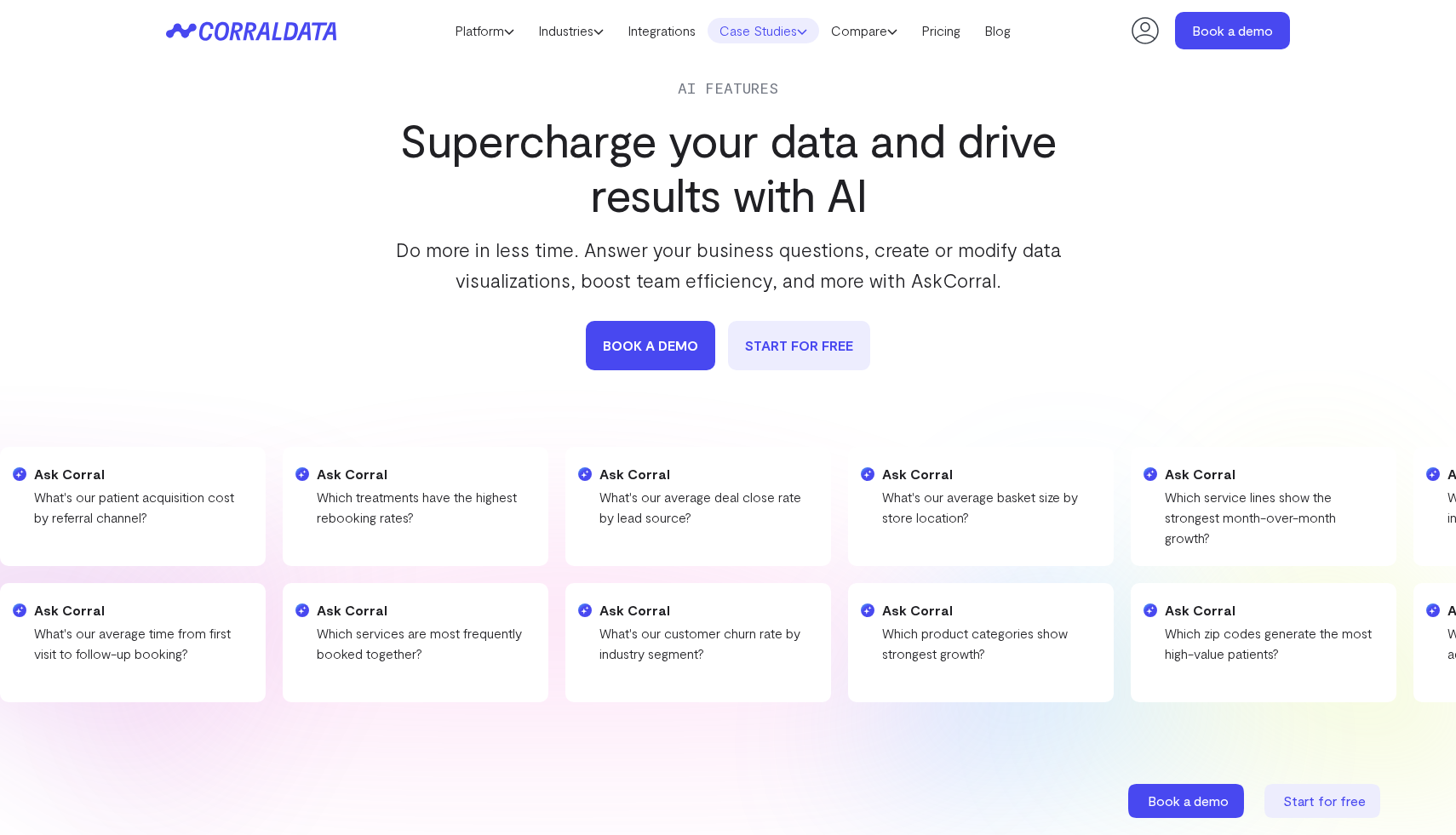
click at [770, 32] on link "Case Studies" at bounding box center [763, 31] width 111 height 26
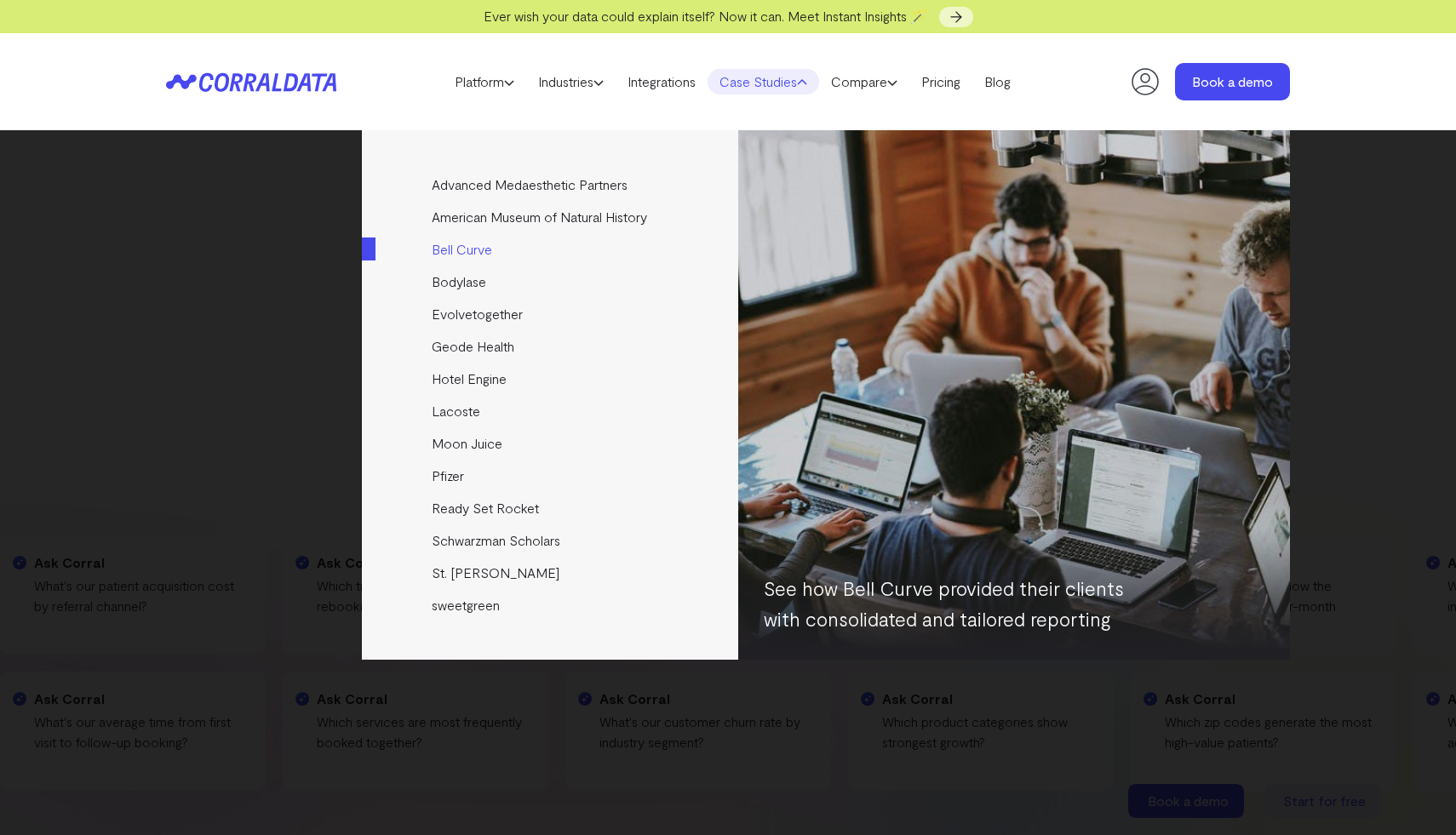
click at [545, 250] on link "Bell Curve" at bounding box center [551, 250] width 379 height 33
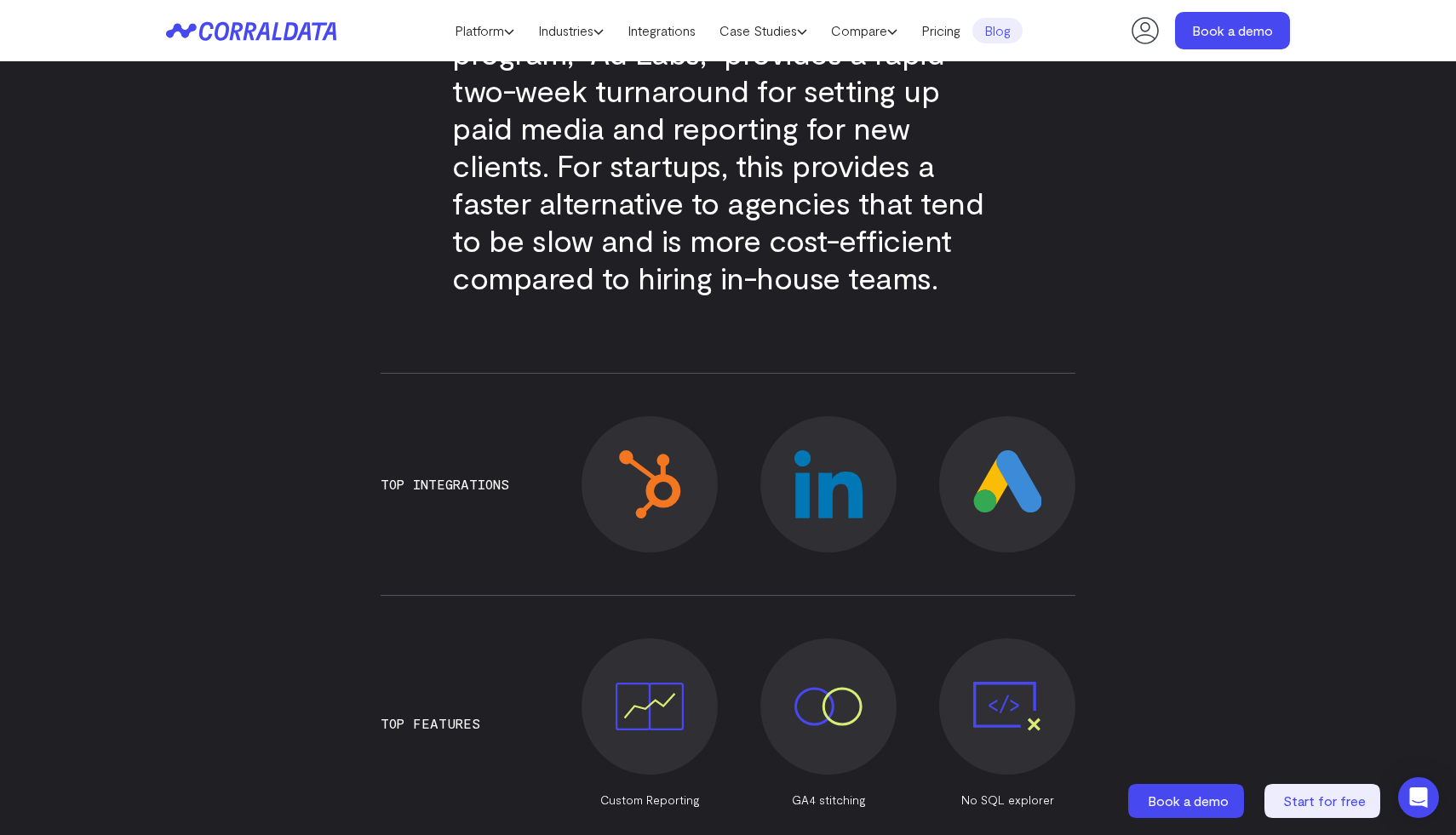
scroll to position [1166, 0]
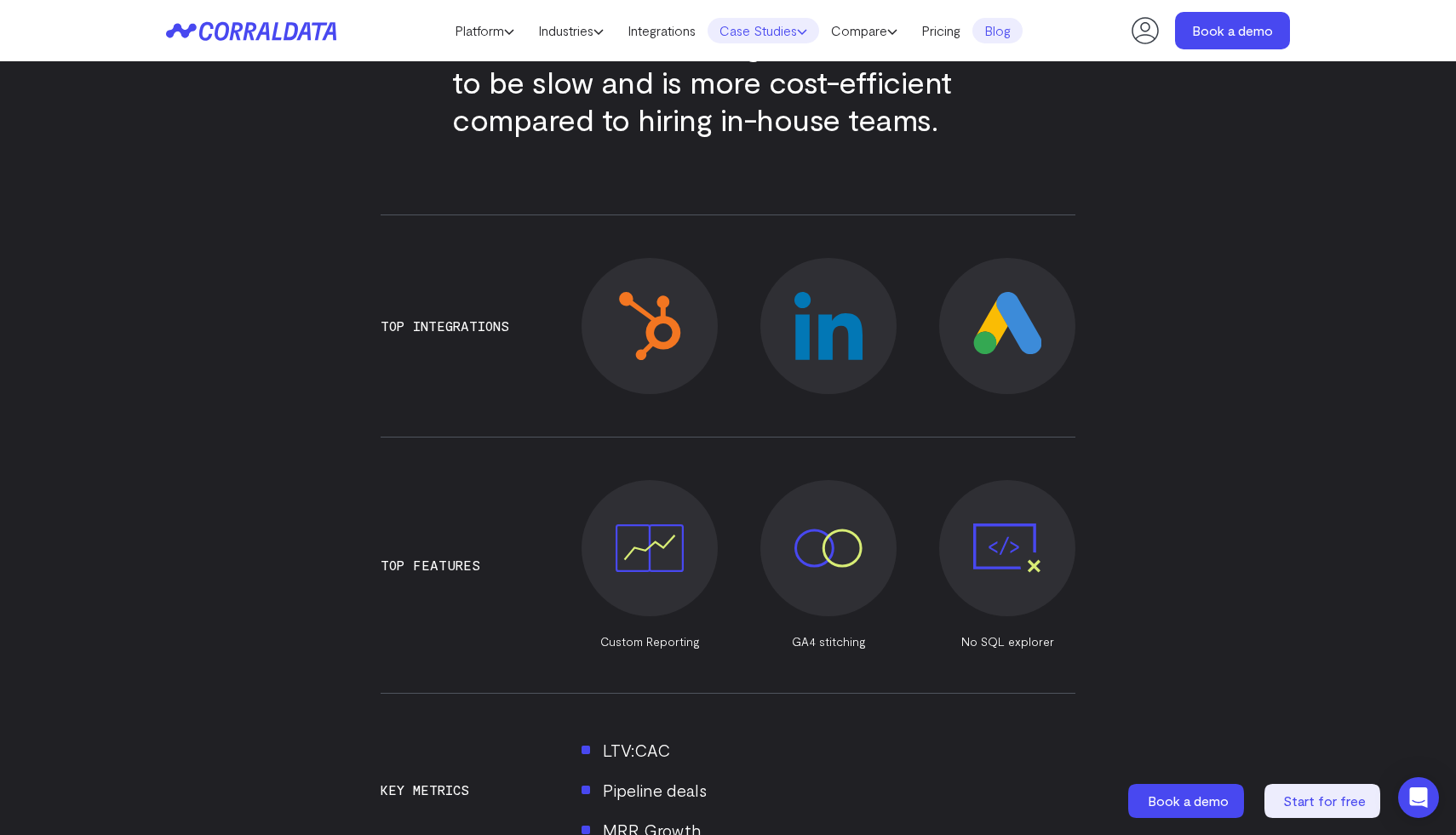
click at [781, 36] on link "Case Studies" at bounding box center [763, 31] width 111 height 26
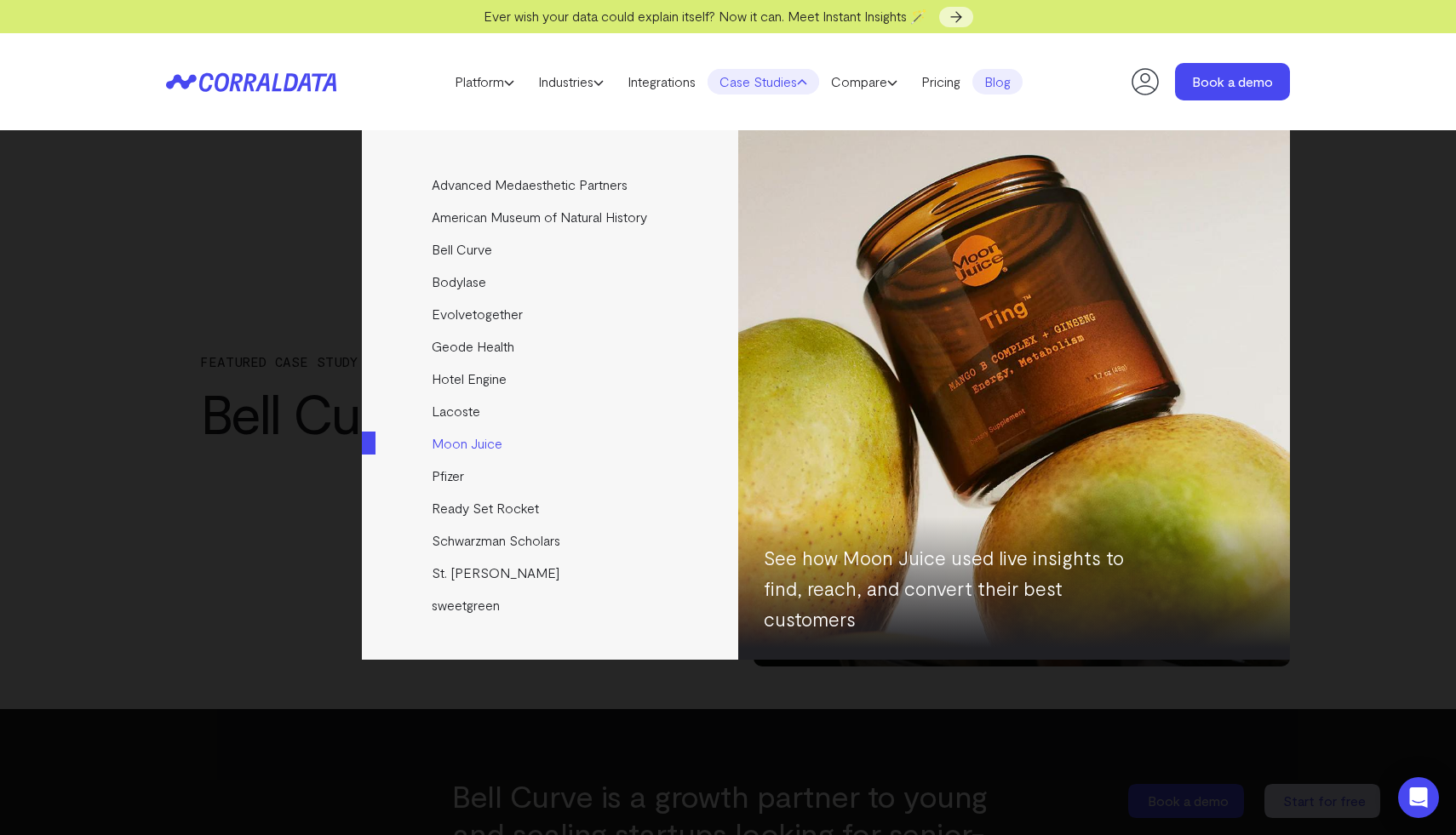
click at [448, 449] on link "Moon Juice" at bounding box center [551, 444] width 379 height 33
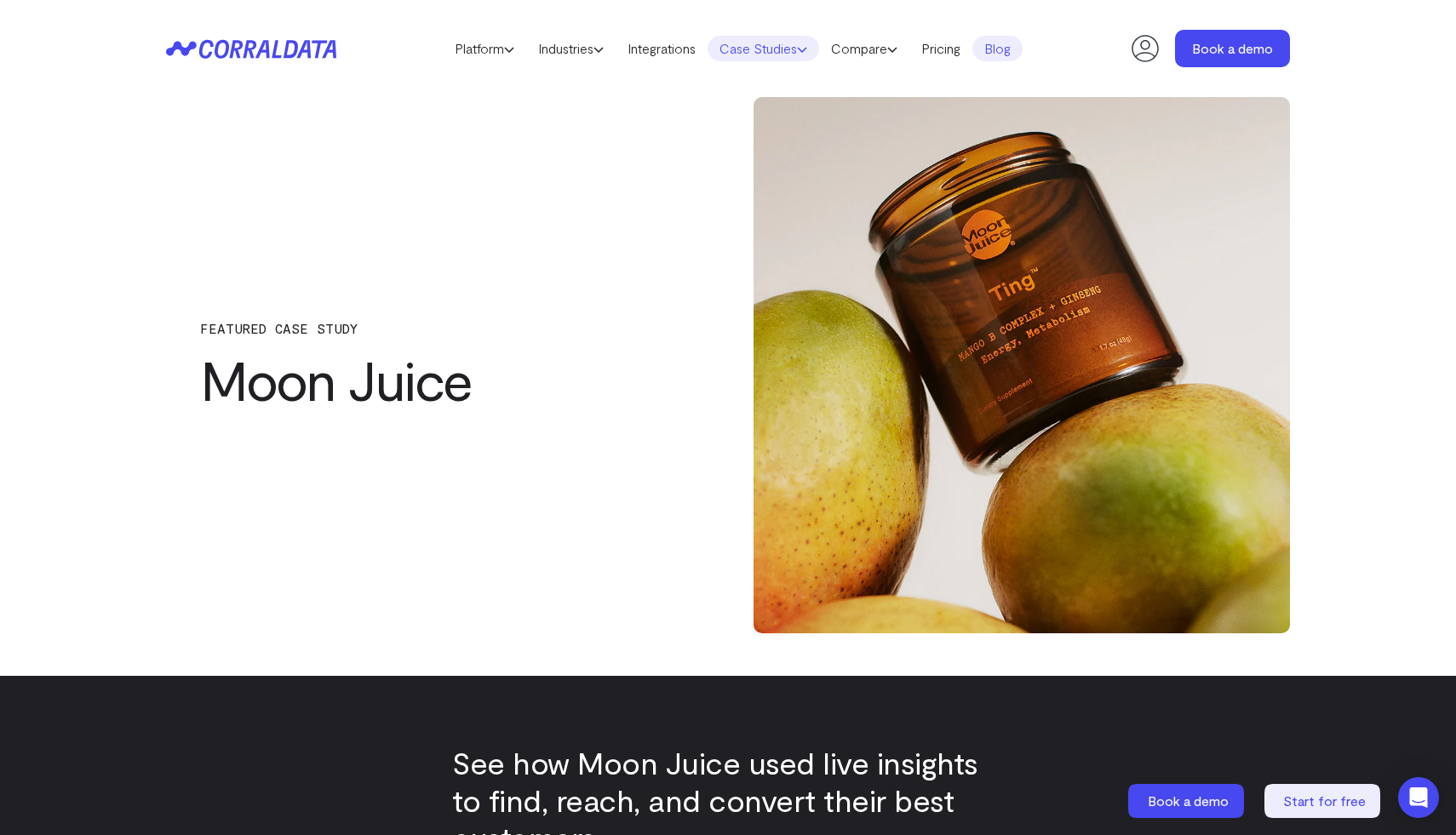
click at [778, 48] on link "Case Studies" at bounding box center [763, 48] width 111 height 26
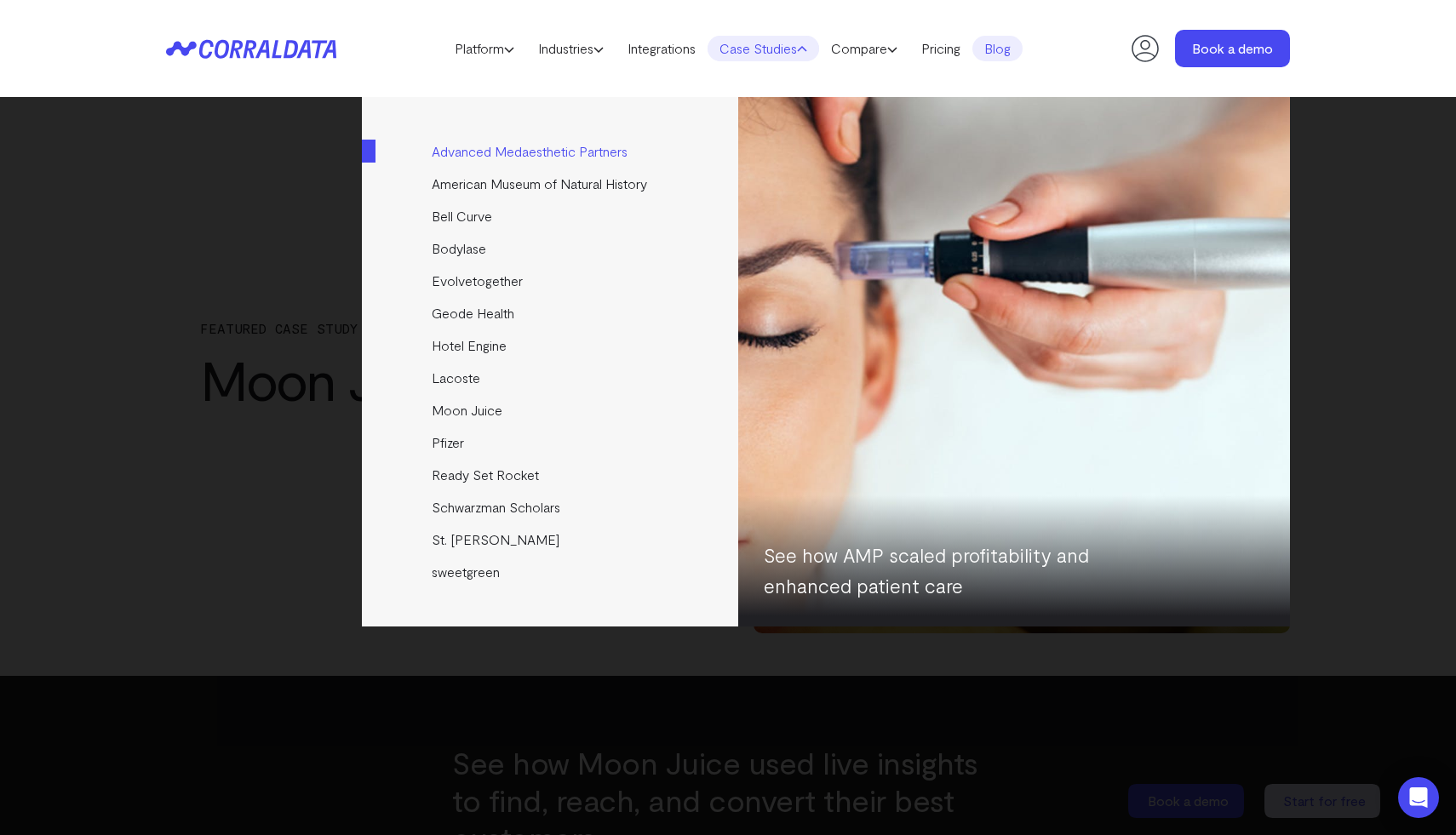
click at [569, 150] on link "Advanced Medaesthetic Partners" at bounding box center [551, 152] width 379 height 33
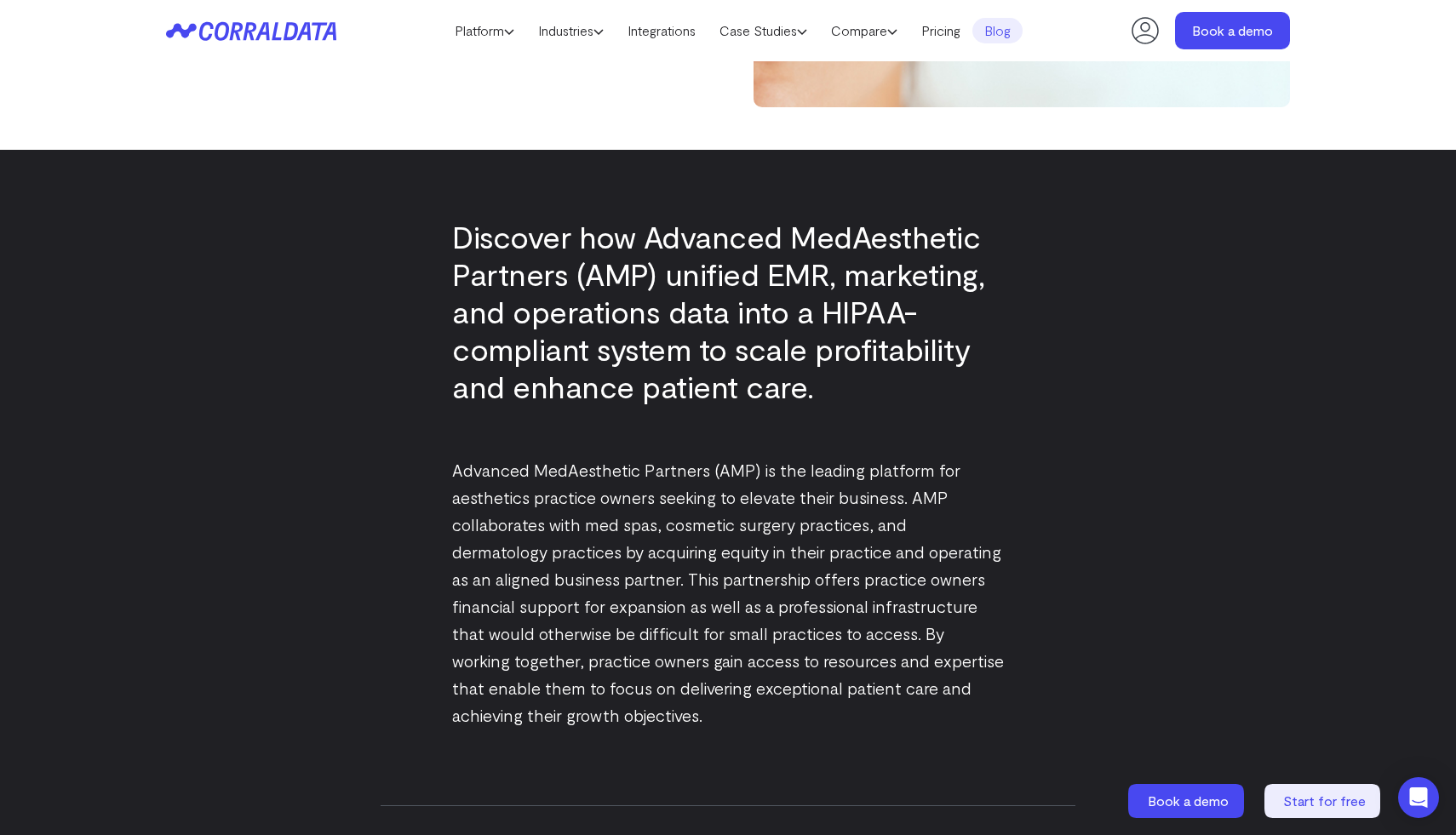
scroll to position [499, 0]
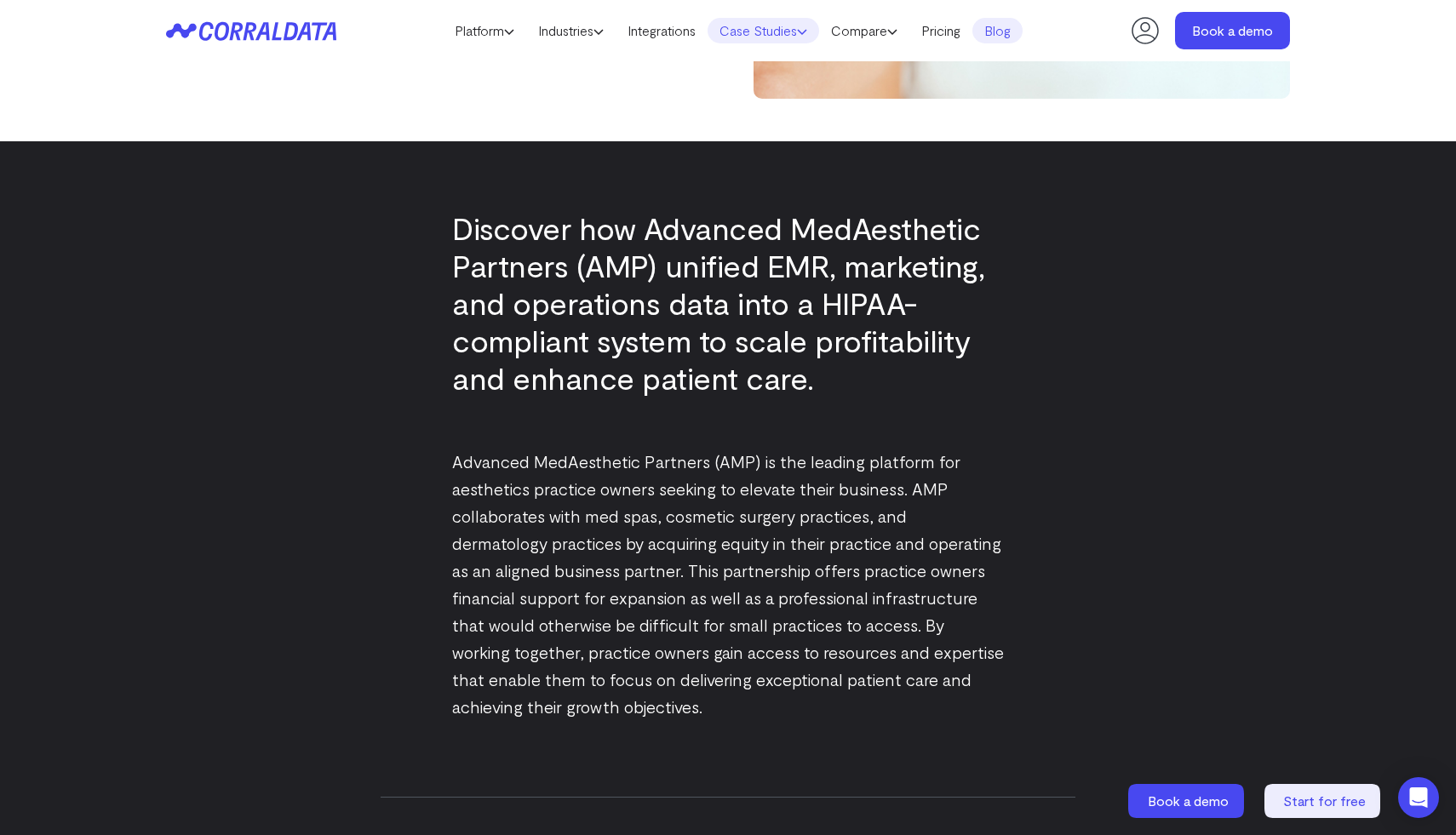
click at [752, 26] on link "Case Studies" at bounding box center [763, 31] width 111 height 26
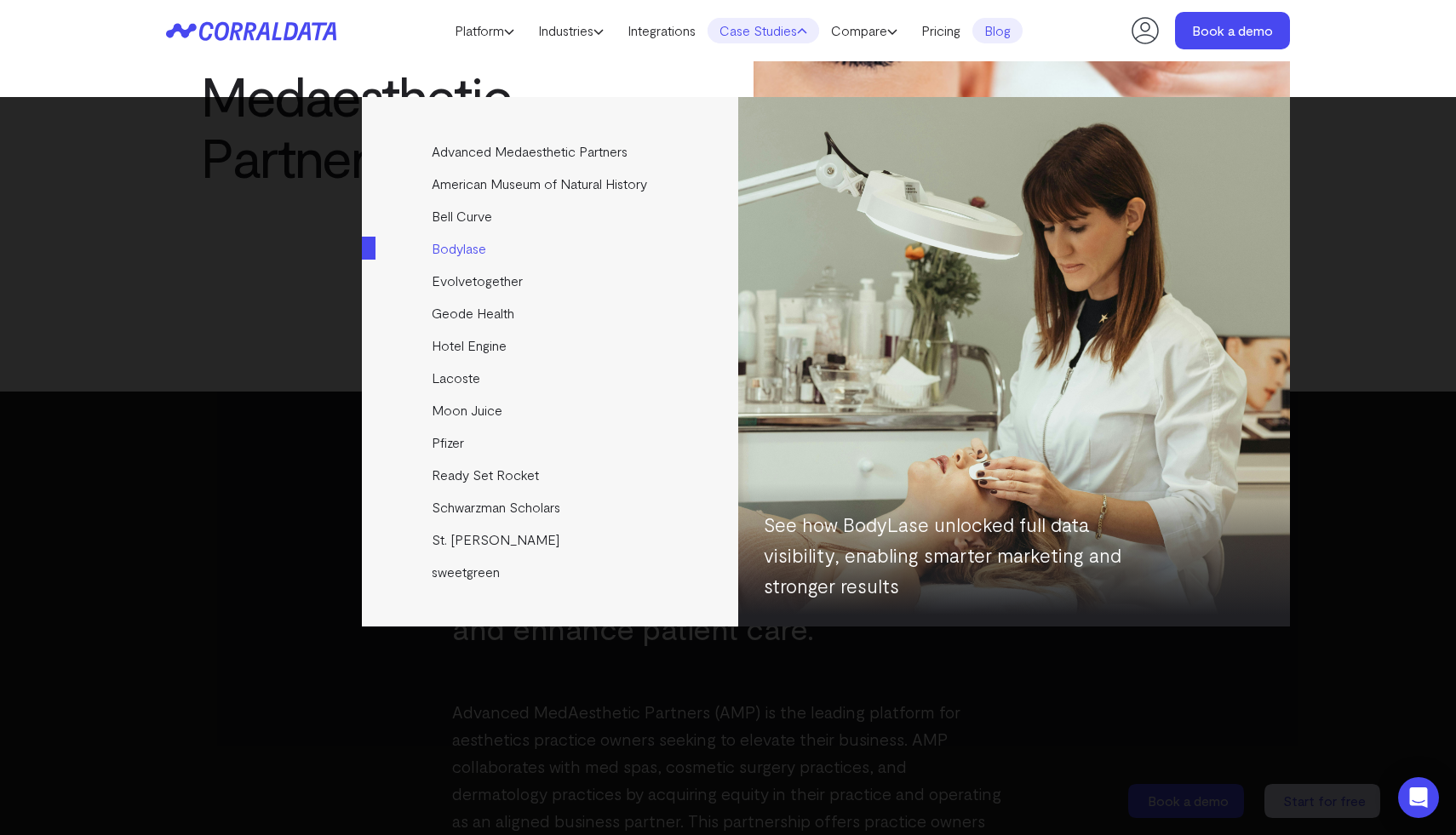
scroll to position [370, 0]
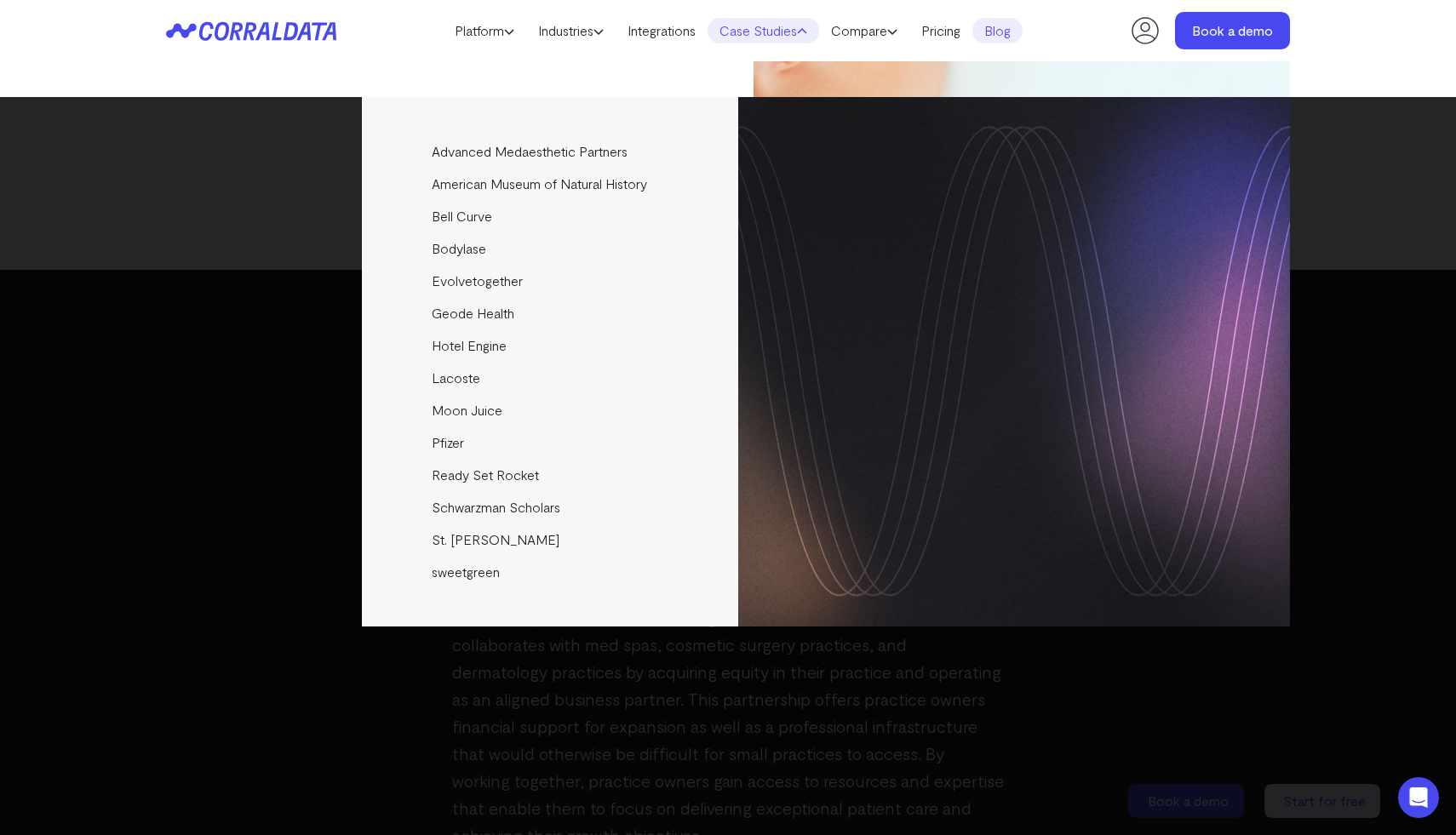
click at [726, 687] on div "Advanced Medaesthetic Partners See how AMP scaled profitability and enhanced pa…" at bounding box center [728, 467] width 1456 height 738
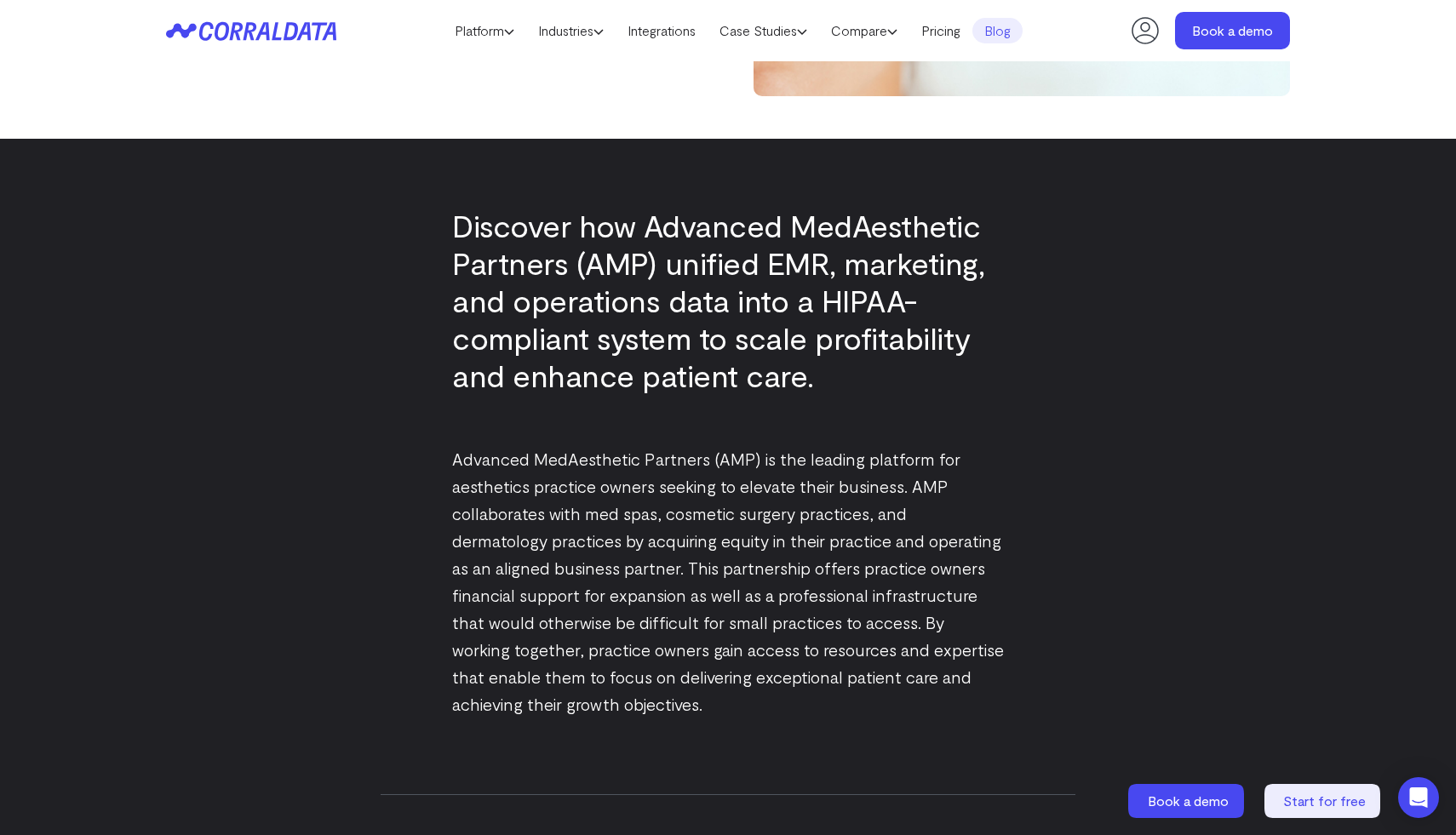
scroll to position [0, 0]
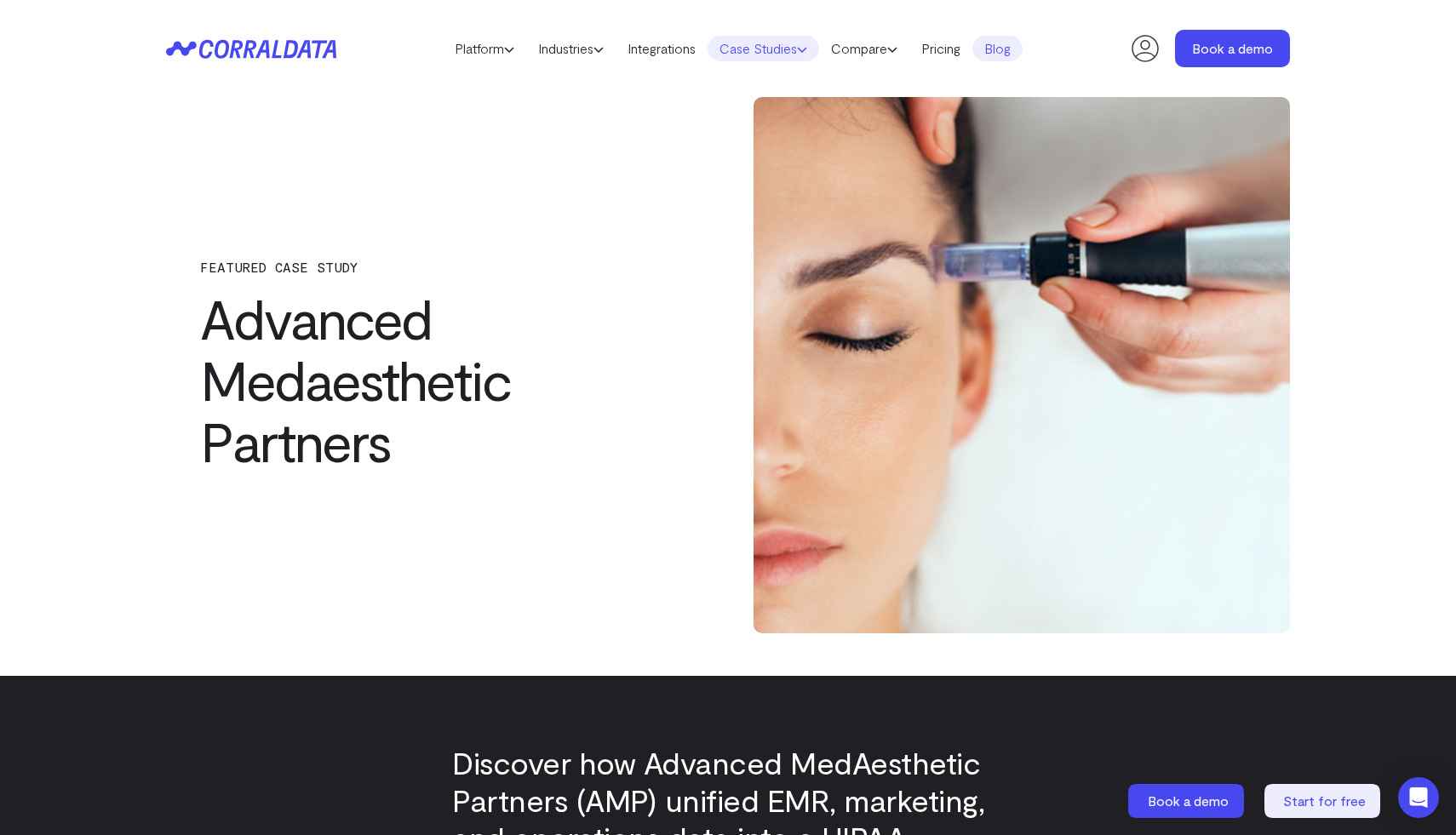
click at [757, 57] on link "Case Studies" at bounding box center [763, 48] width 111 height 26
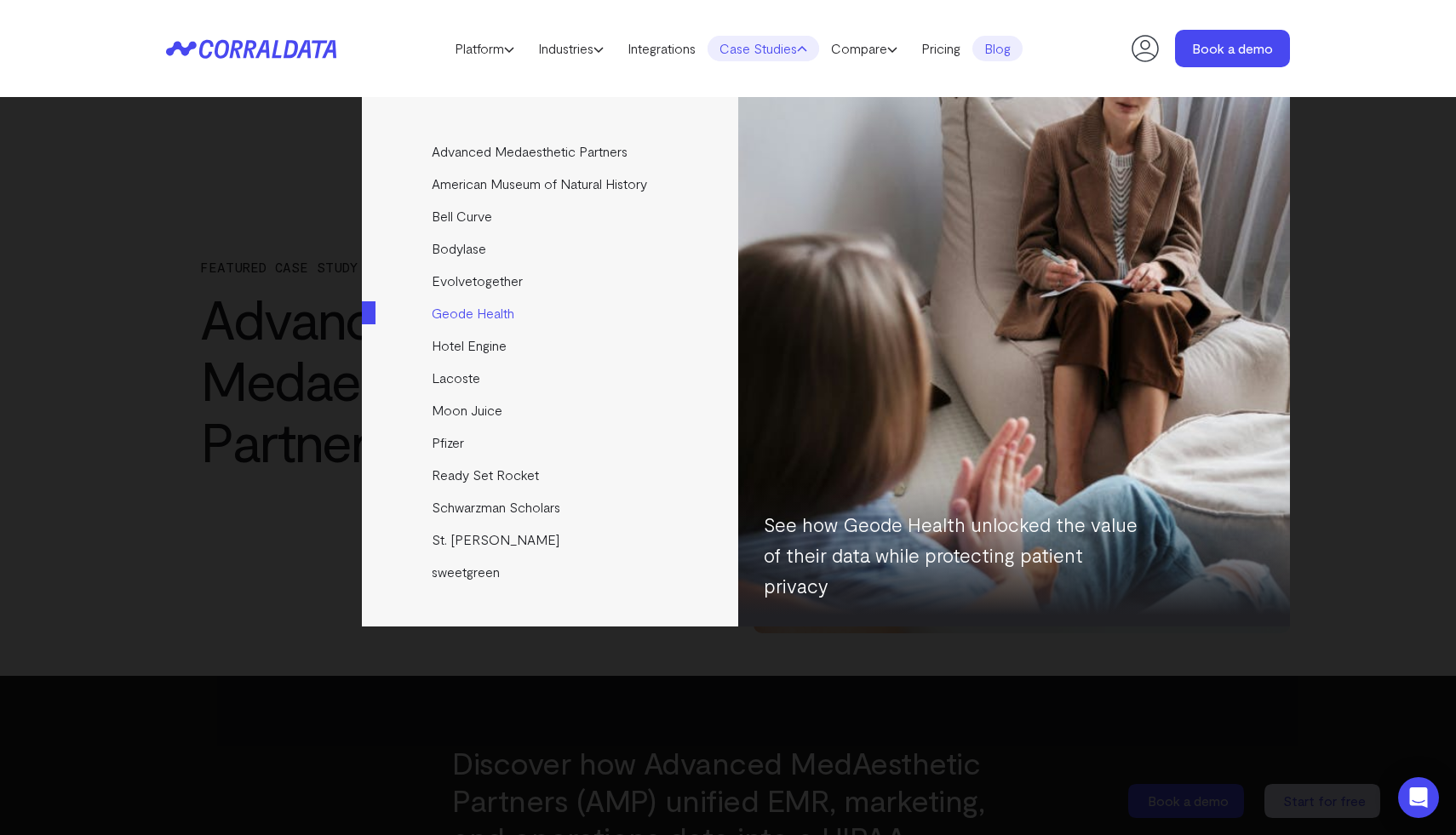
click at [468, 312] on link "Geode Health" at bounding box center [551, 314] width 379 height 33
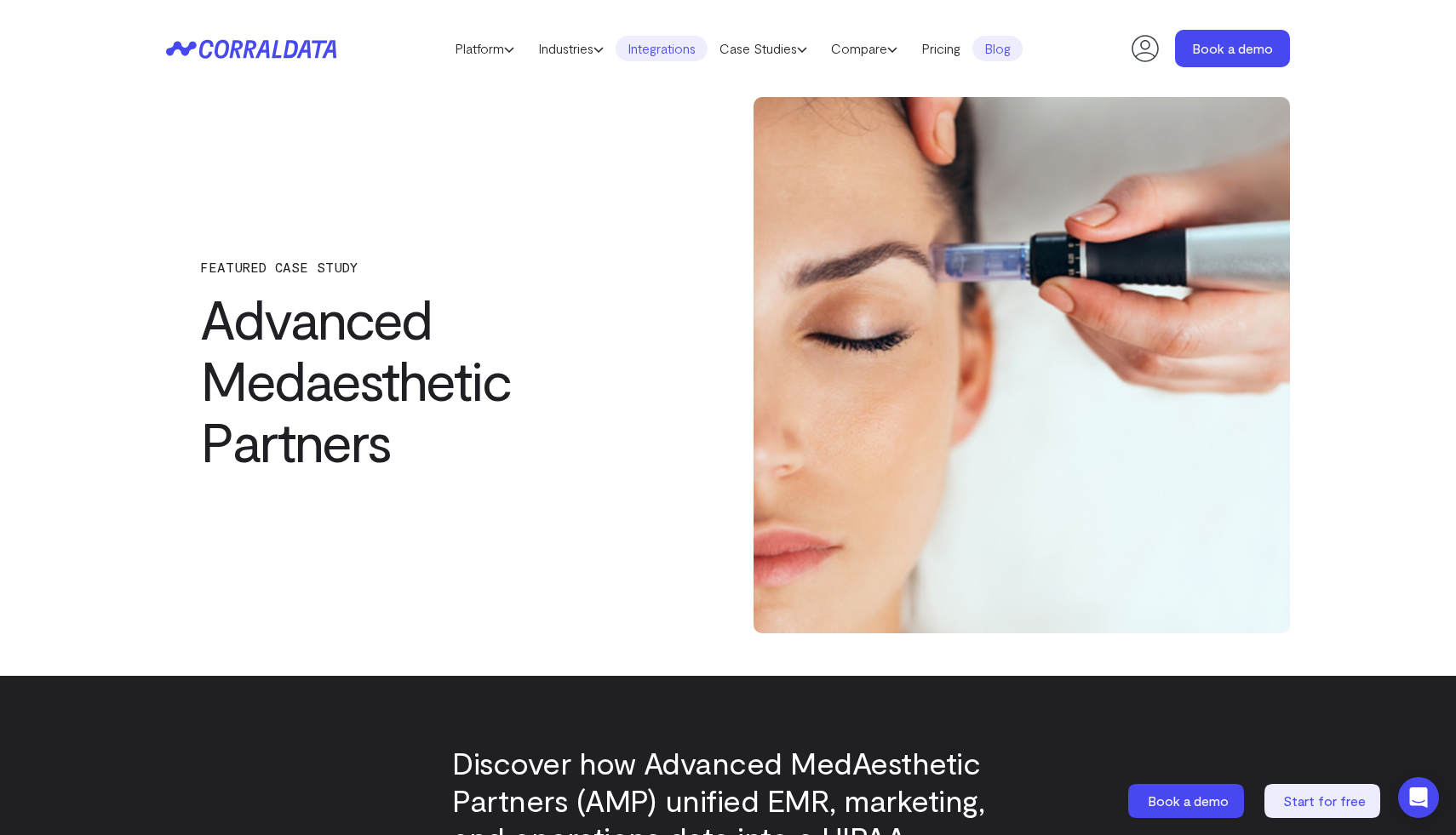
click at [673, 51] on link "Integrations" at bounding box center [661, 48] width 92 height 26
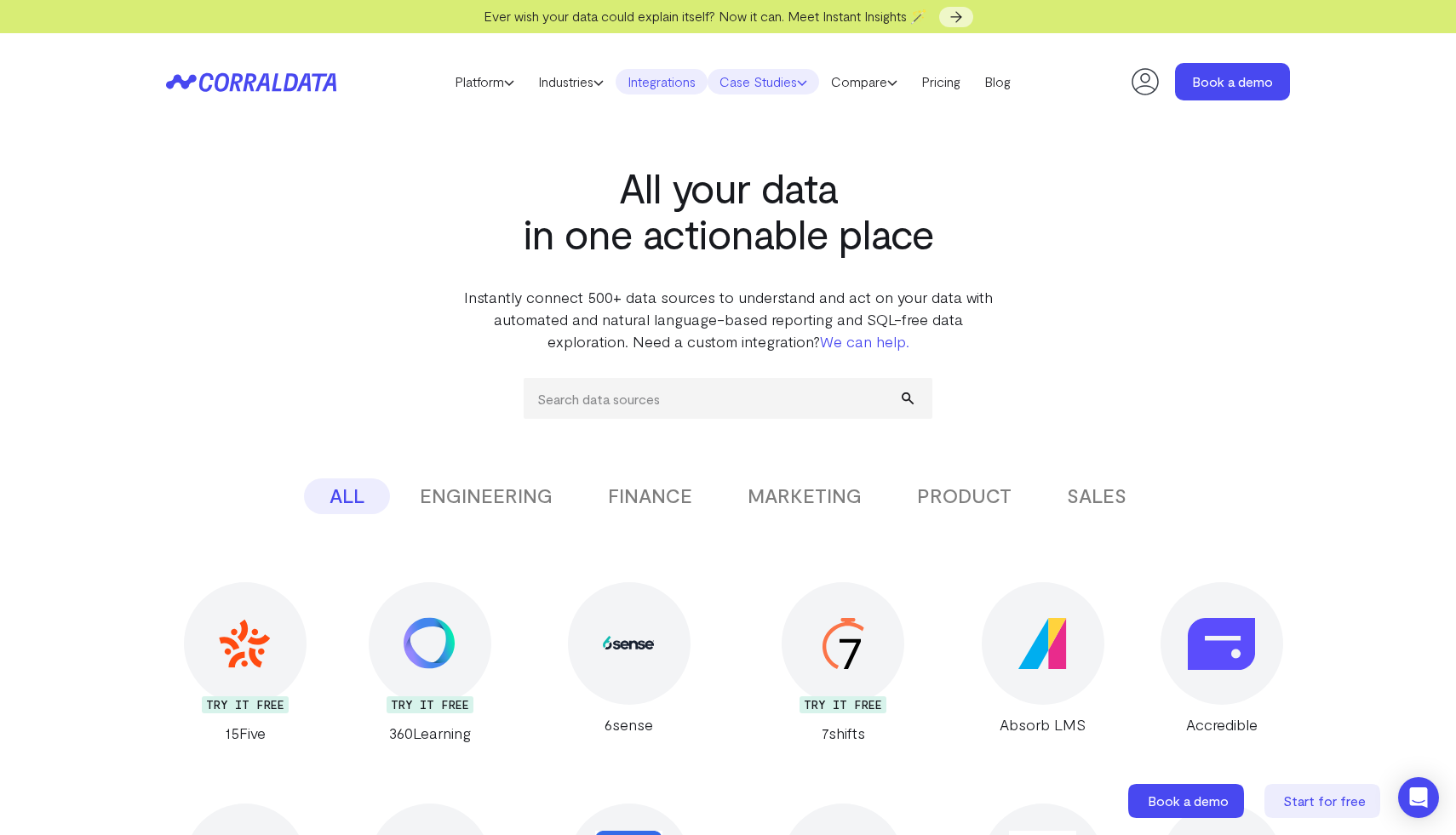
click at [753, 91] on link "Case Studies" at bounding box center [763, 82] width 111 height 26
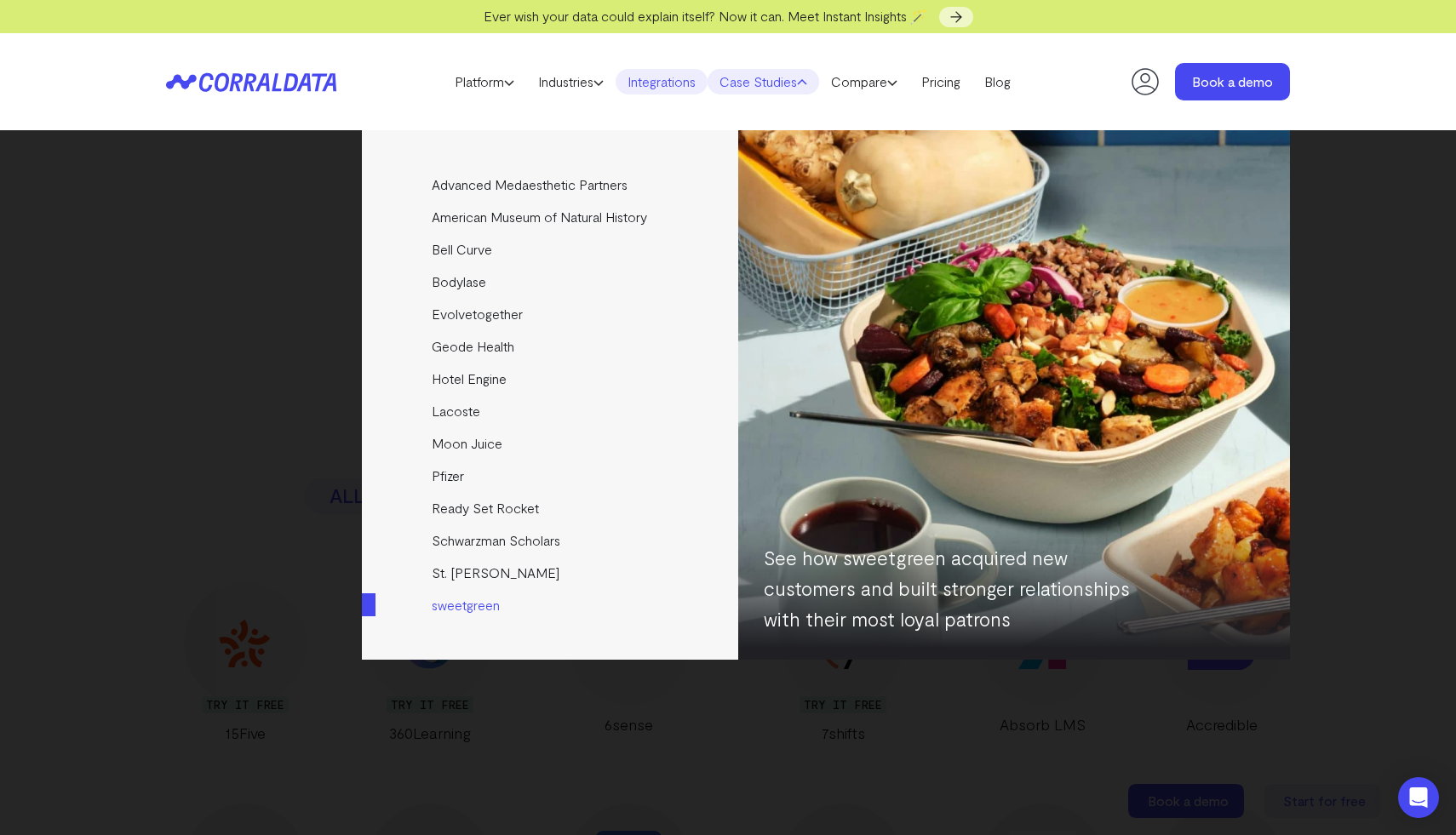
click at [467, 603] on link "sweetgreen" at bounding box center [551, 605] width 379 height 33
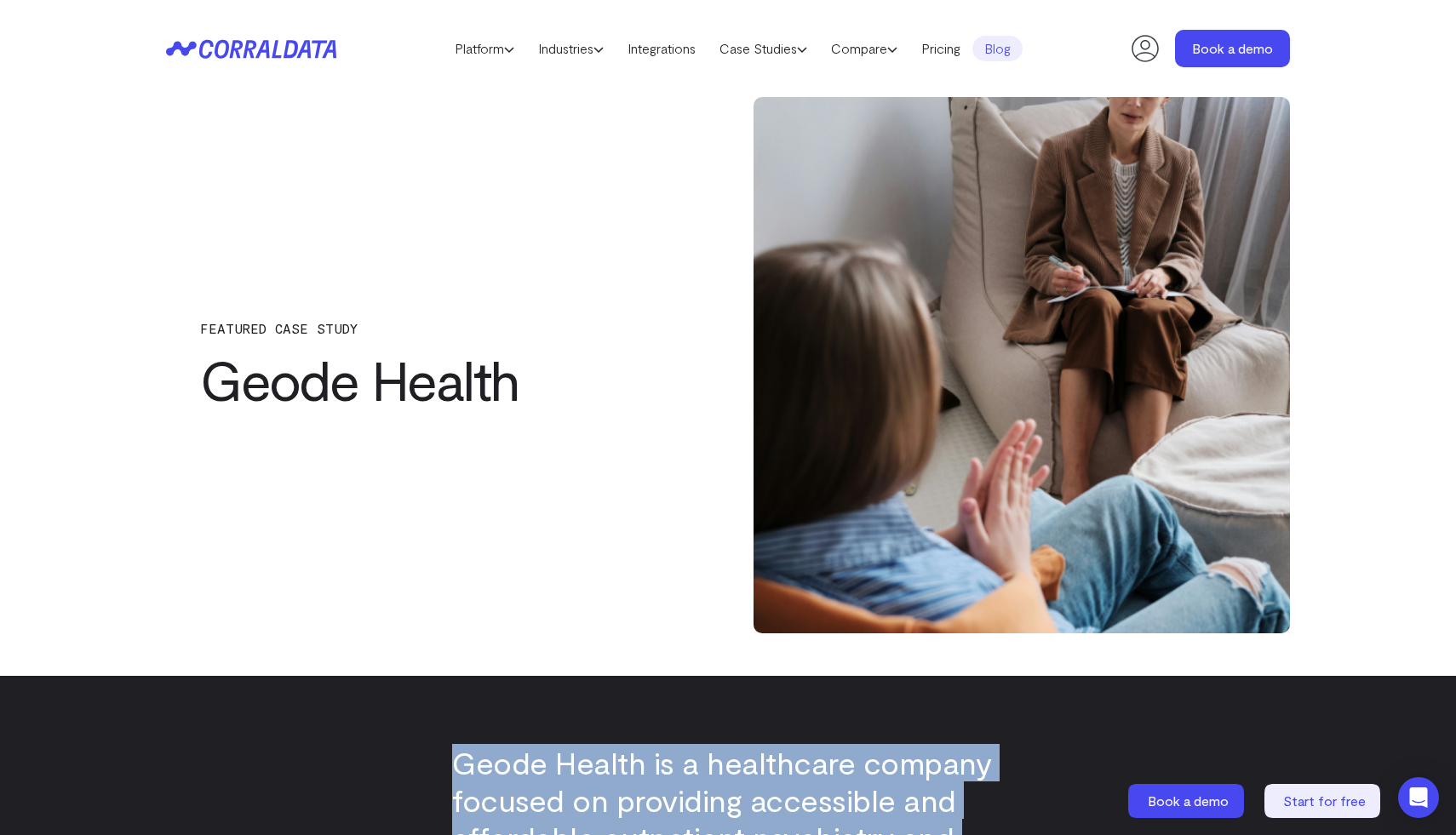
drag, startPoint x: 817, startPoint y: 418, endPoint x: 430, endPoint y: 727, distance: 495.2
copy div "Geode Health is a healthcare company focused on providing accessible and afford…"
click at [771, 43] on link "Case Studies" at bounding box center [763, 48] width 111 height 26
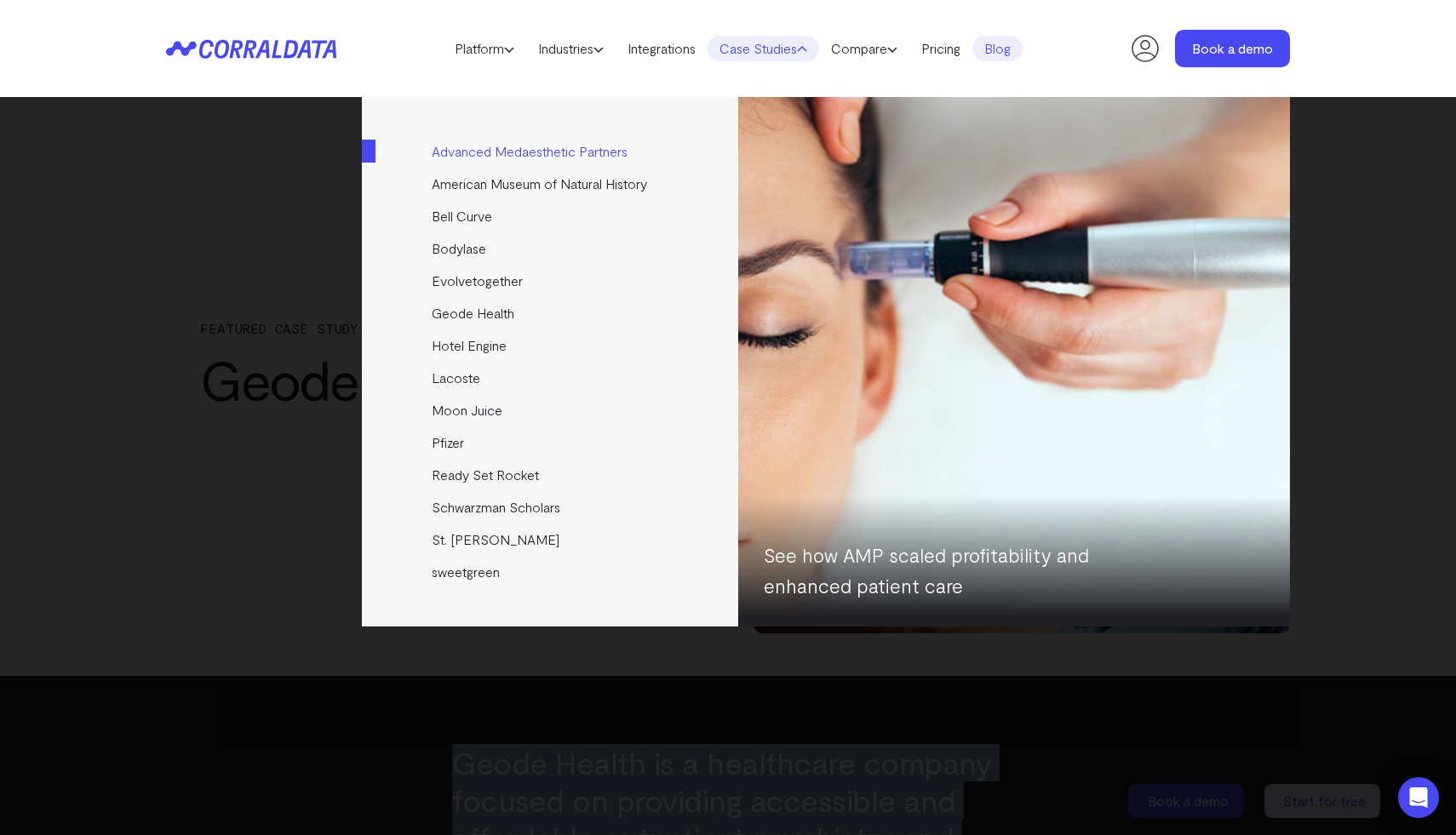
click at [521, 154] on link "Advanced Medaesthetic Partners" at bounding box center [551, 152] width 379 height 33
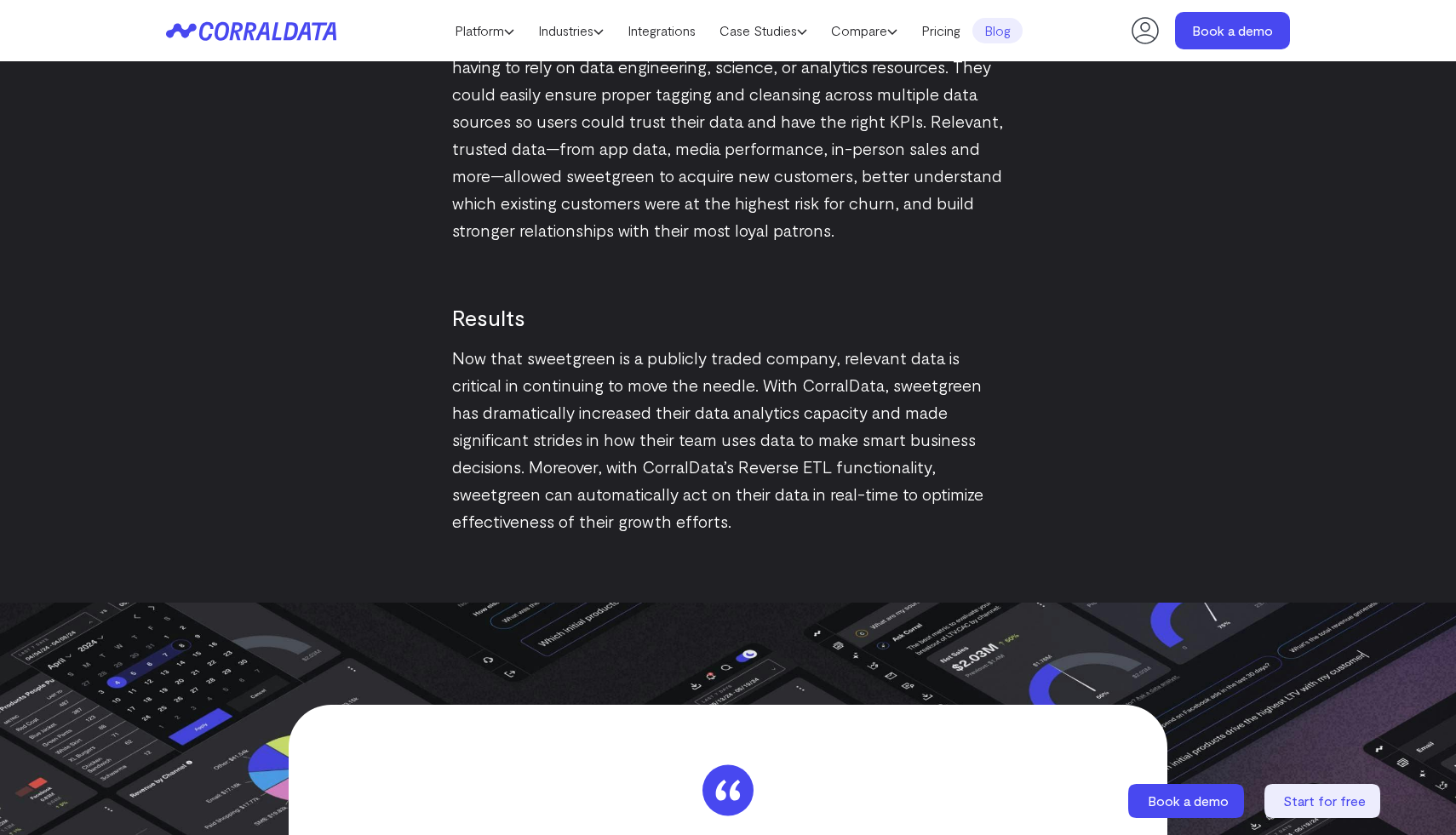
scroll to position [2326, 0]
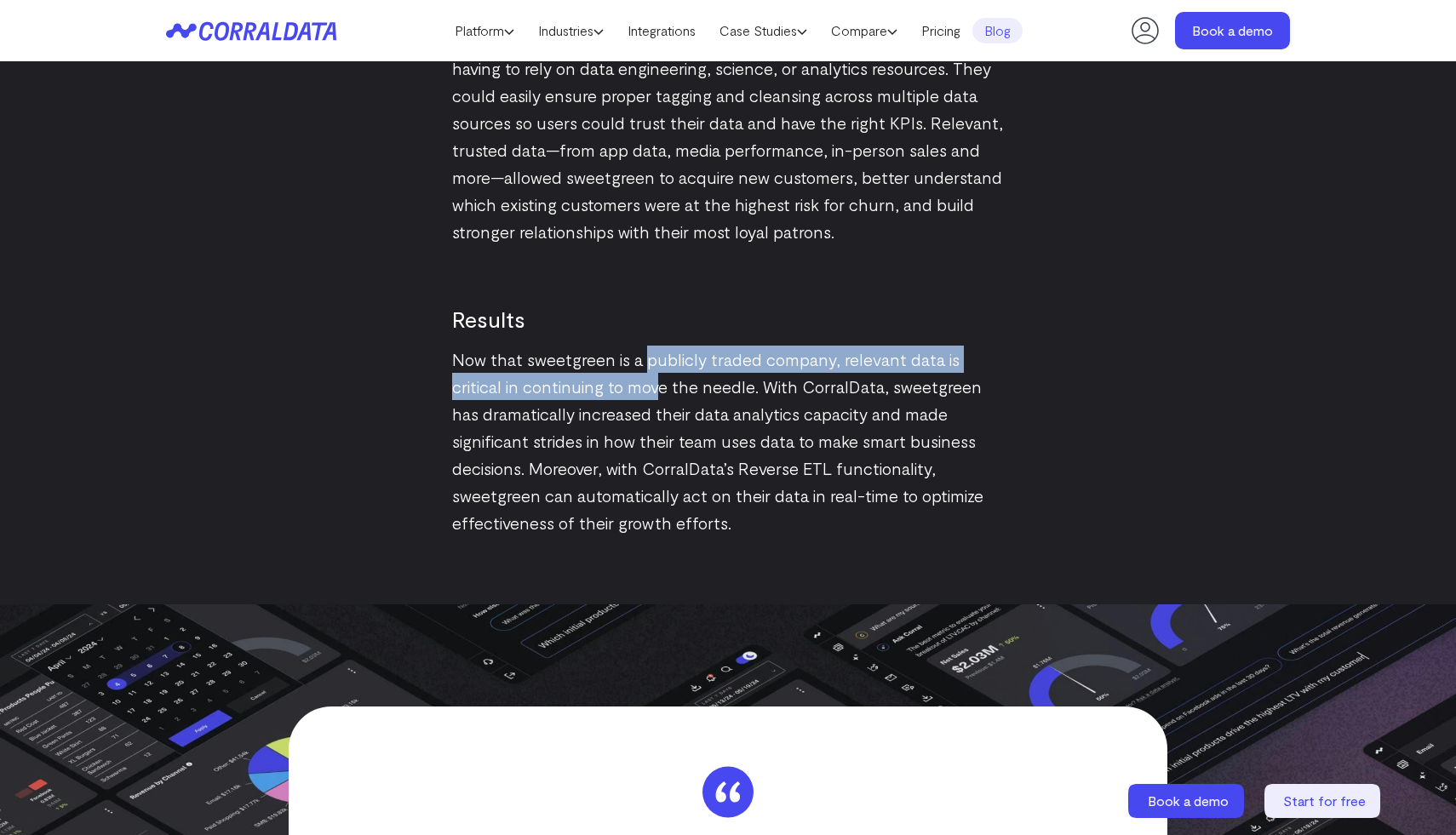
drag, startPoint x: 645, startPoint y: 359, endPoint x: 658, endPoint y: 391, distance: 34.5
click at [658, 391] on p "Now that sweetgreen is a publicly traded company, relevant data is critical in …" at bounding box center [727, 440] width 551 height 191
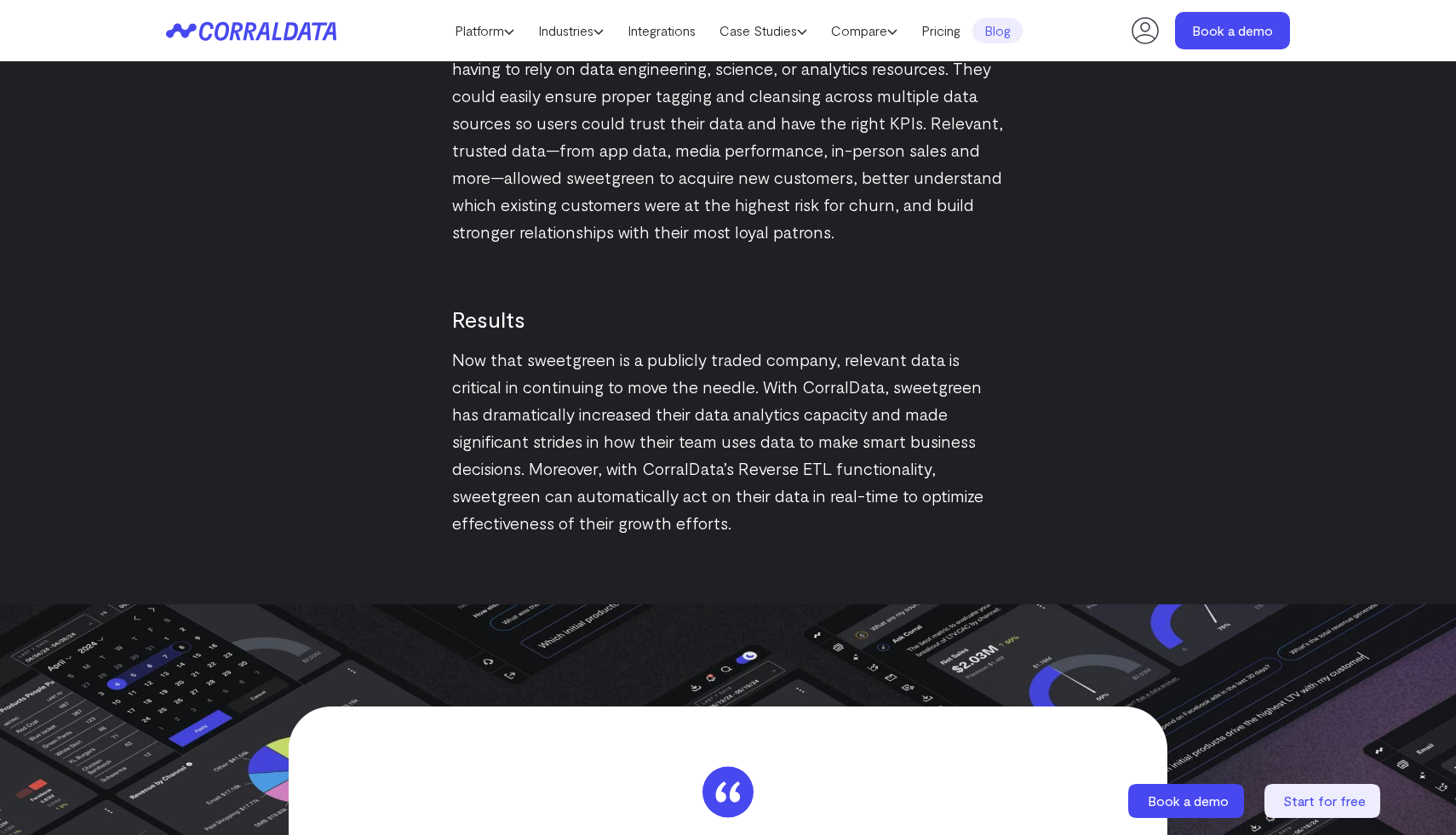
click at [724, 531] on p "Now that sweetgreen is a publicly traded company, relevant data is critical in …" at bounding box center [727, 440] width 551 height 191
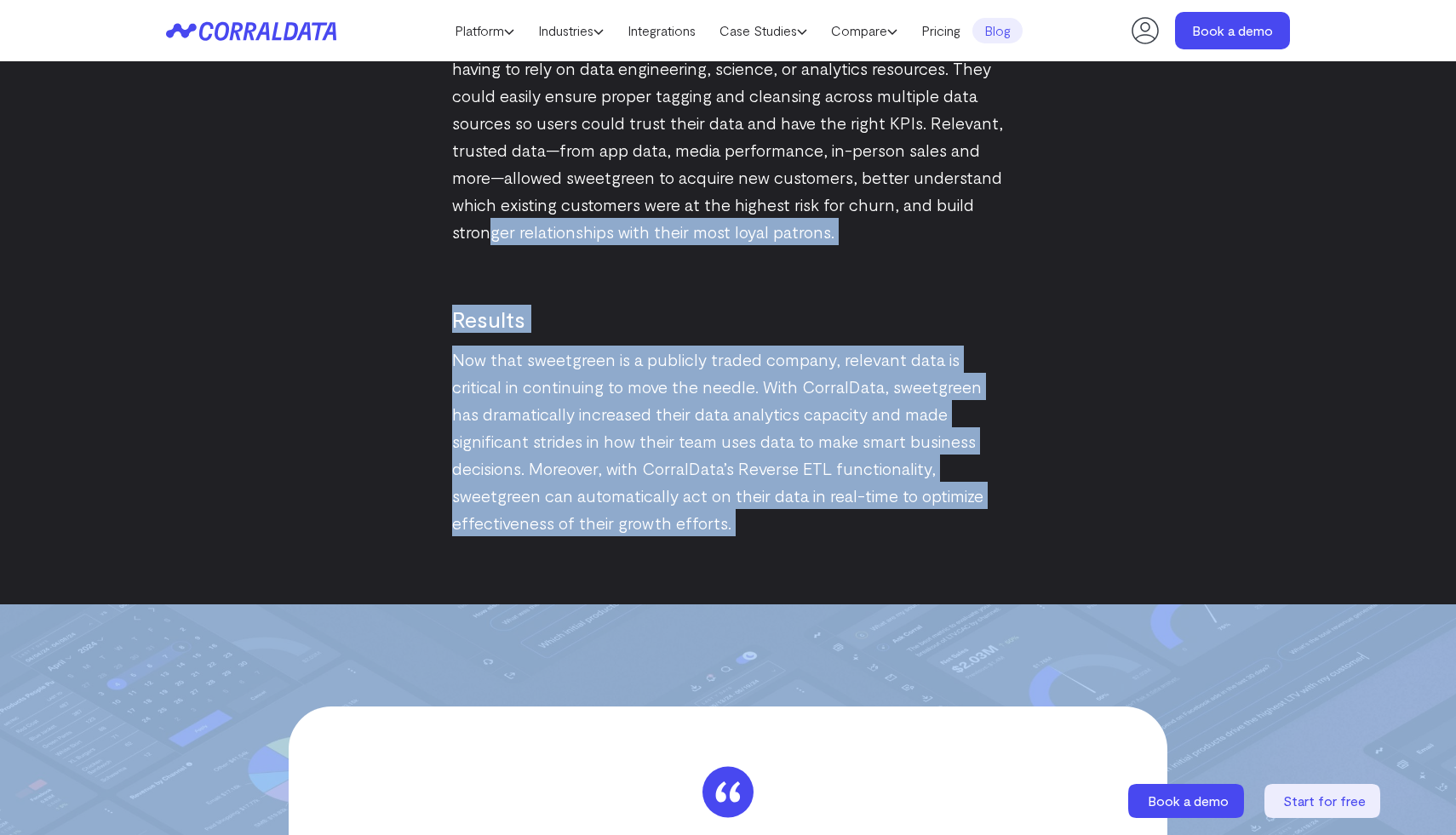
drag, startPoint x: 732, startPoint y: 540, endPoint x: 496, endPoint y: 226, distance: 392.8
click at [593, 442] on p "Now that sweetgreen is a publicly traded company, relevant data is critical in …" at bounding box center [727, 440] width 551 height 191
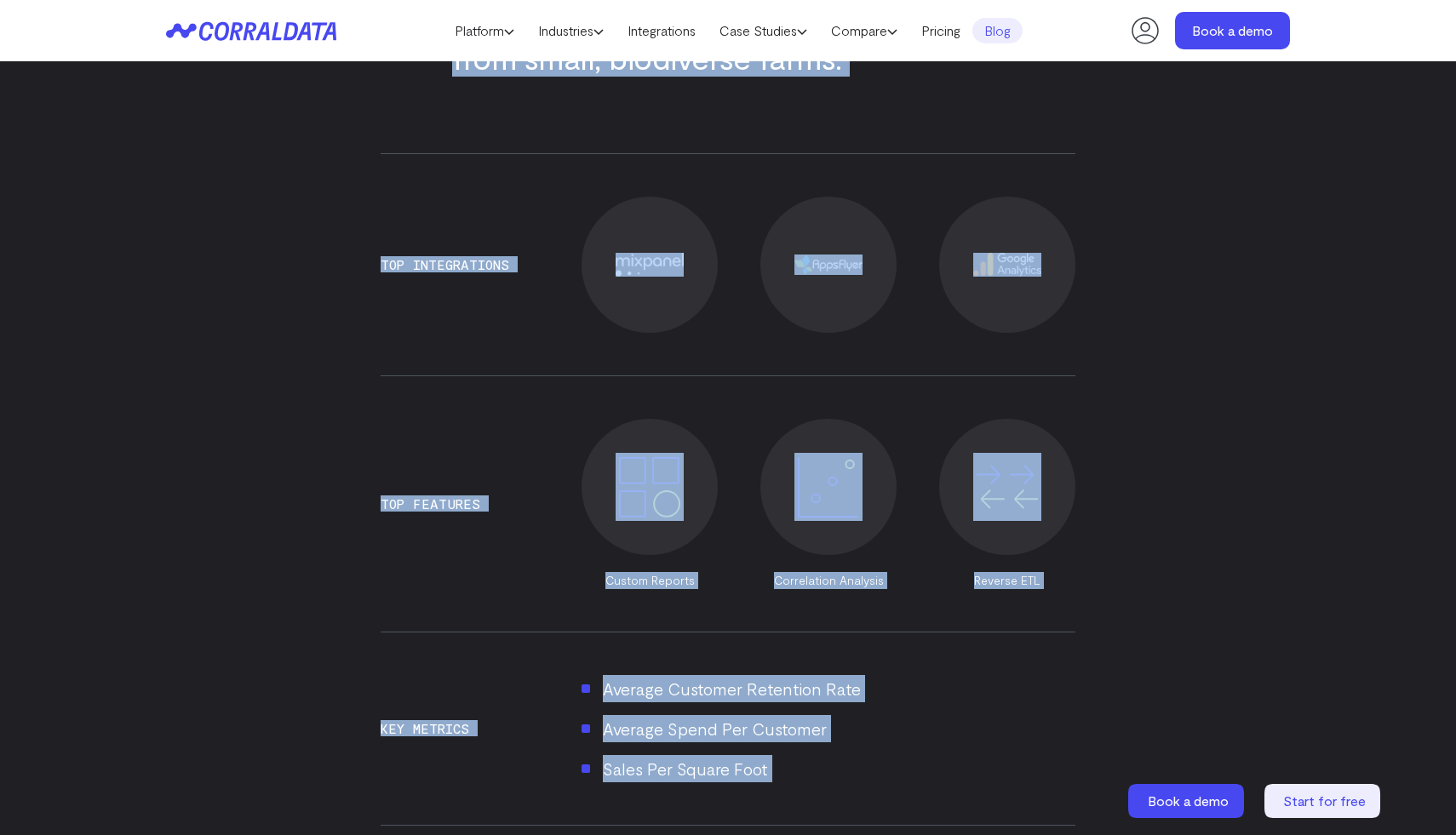
scroll to position [0, 0]
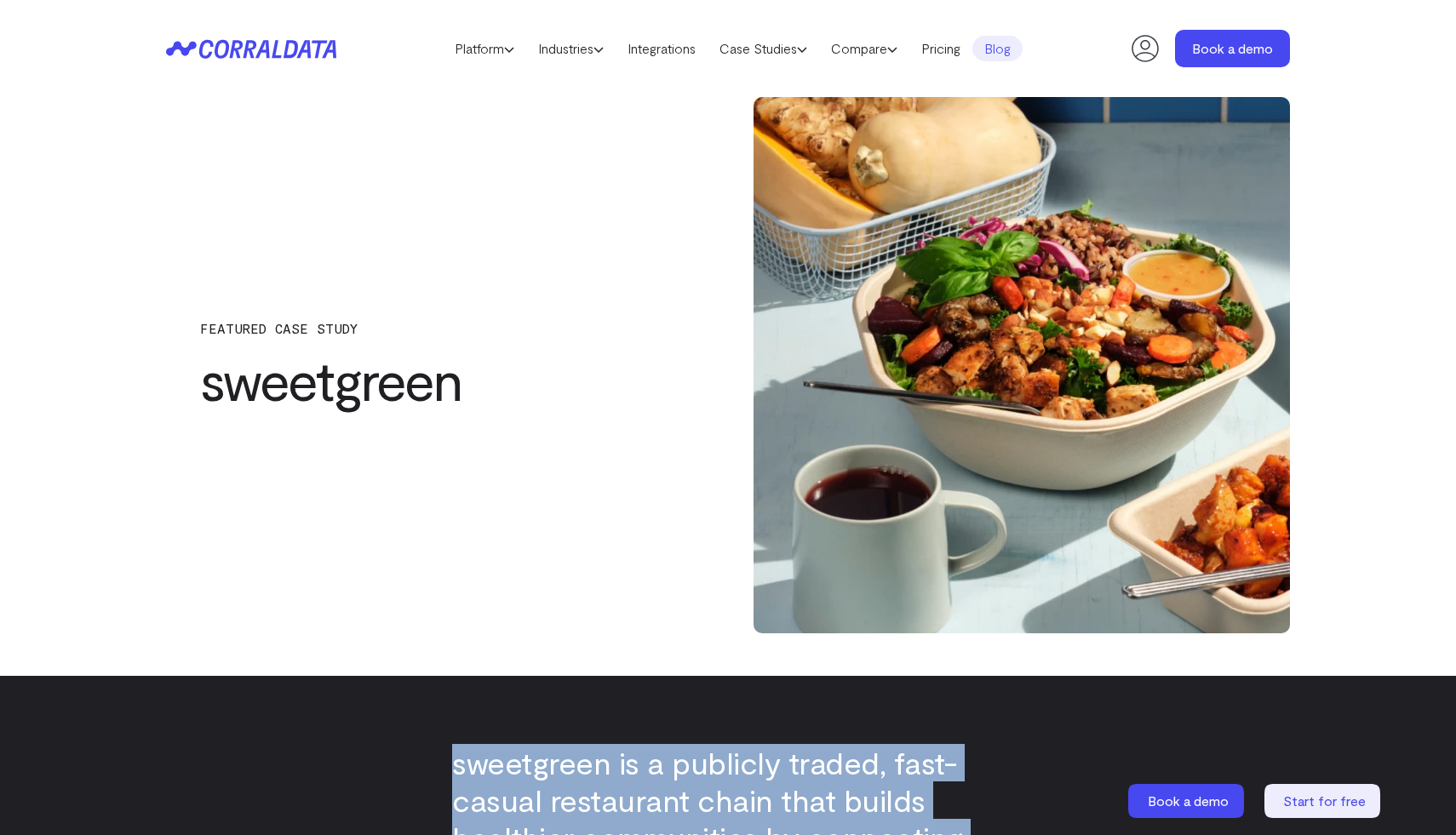
drag, startPoint x: 760, startPoint y: 530, endPoint x: 408, endPoint y: 722, distance: 401.0
copy div "sweetgreen is a publicly traded, fast-casual restaurant chain that builds healt…"
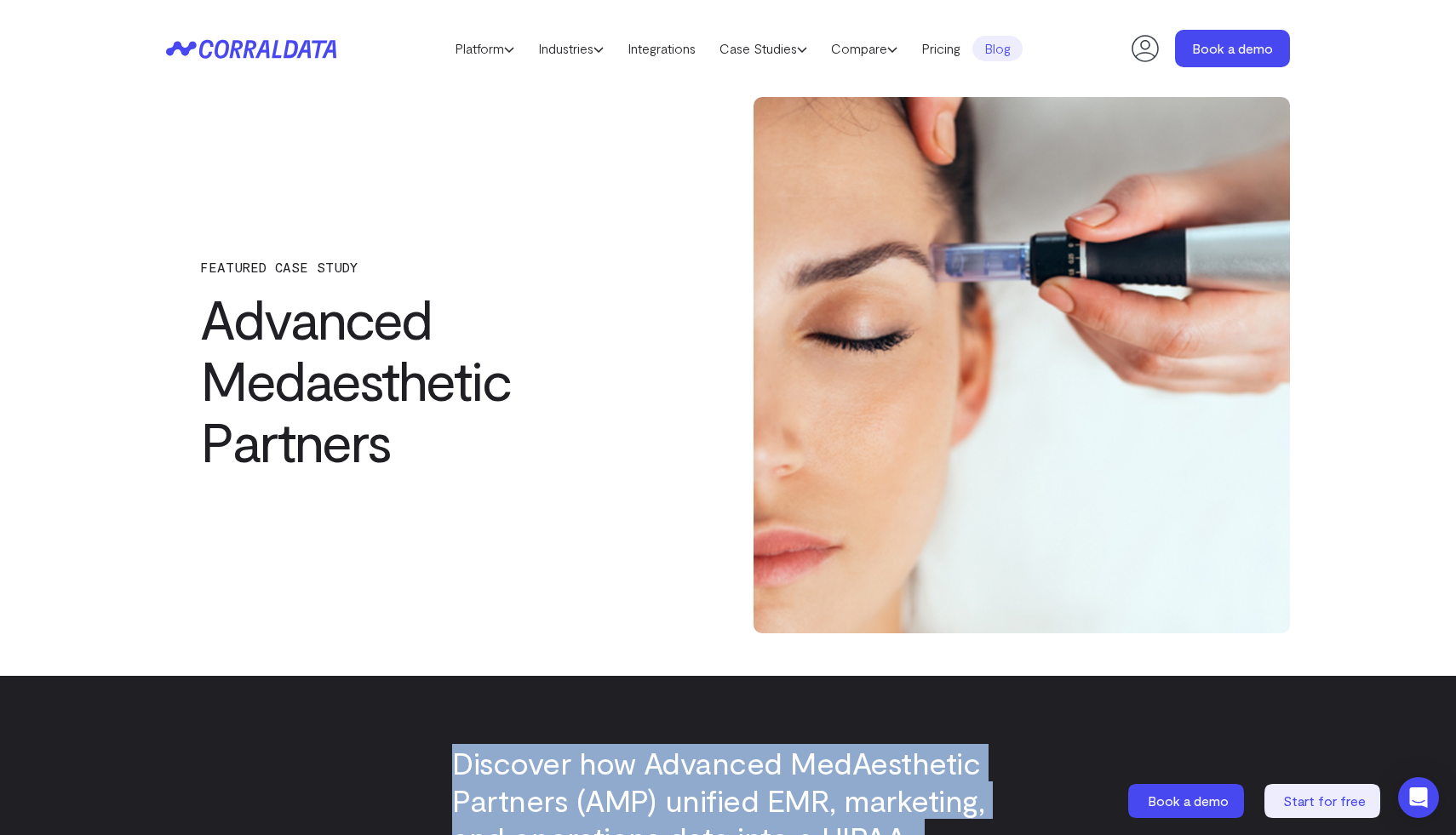
drag, startPoint x: 770, startPoint y: 449, endPoint x: 428, endPoint y: 714, distance: 432.7
copy div "Discover how Advanced MedAesthetic Partners (AMP) unified EMR, marketing, and o…"
click at [645, 52] on link "Integrations" at bounding box center [661, 48] width 92 height 26
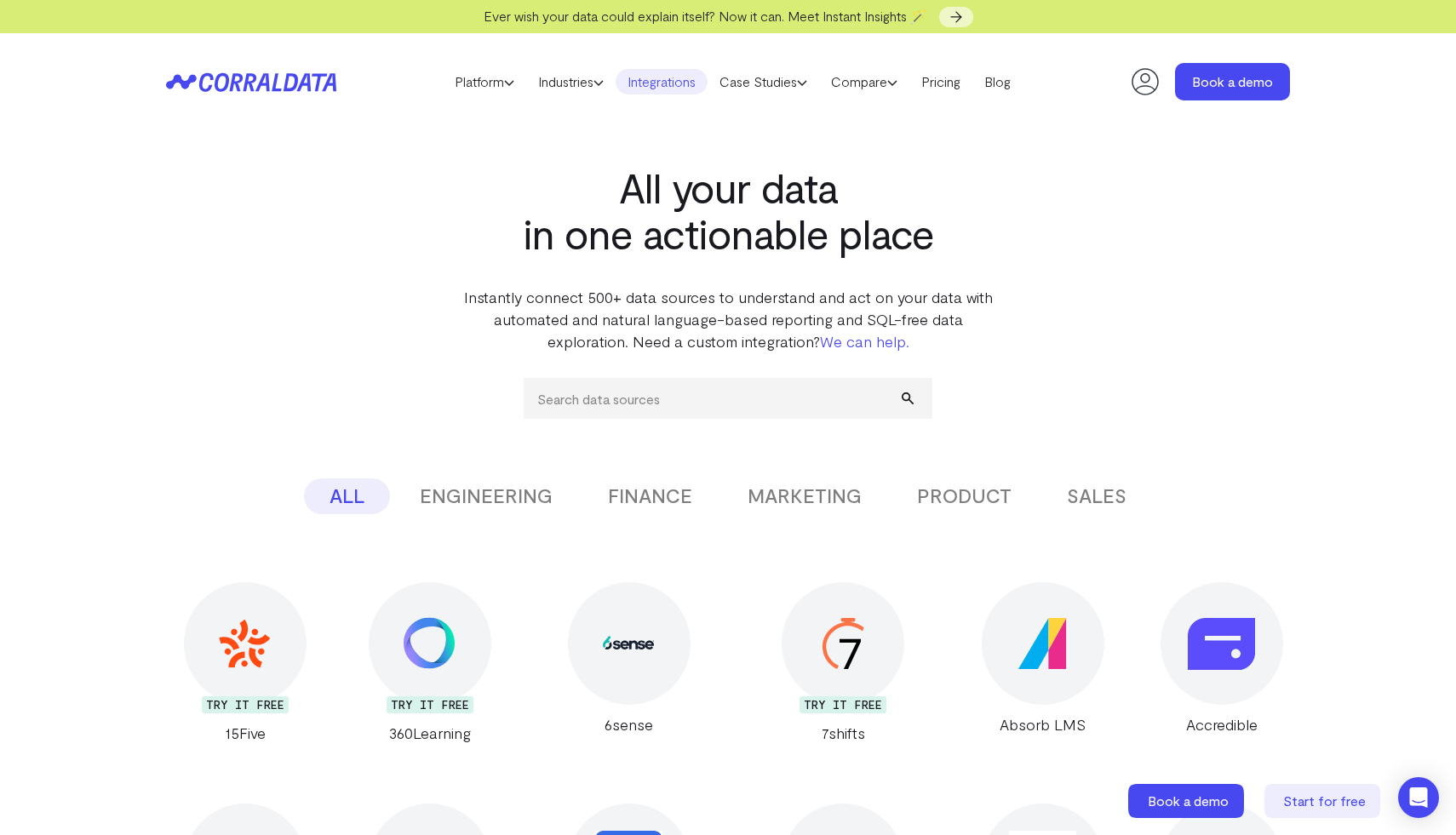
click at [874, 339] on link "We can help." at bounding box center [865, 341] width 89 height 19
